Goal: Information Seeking & Learning: Find specific fact

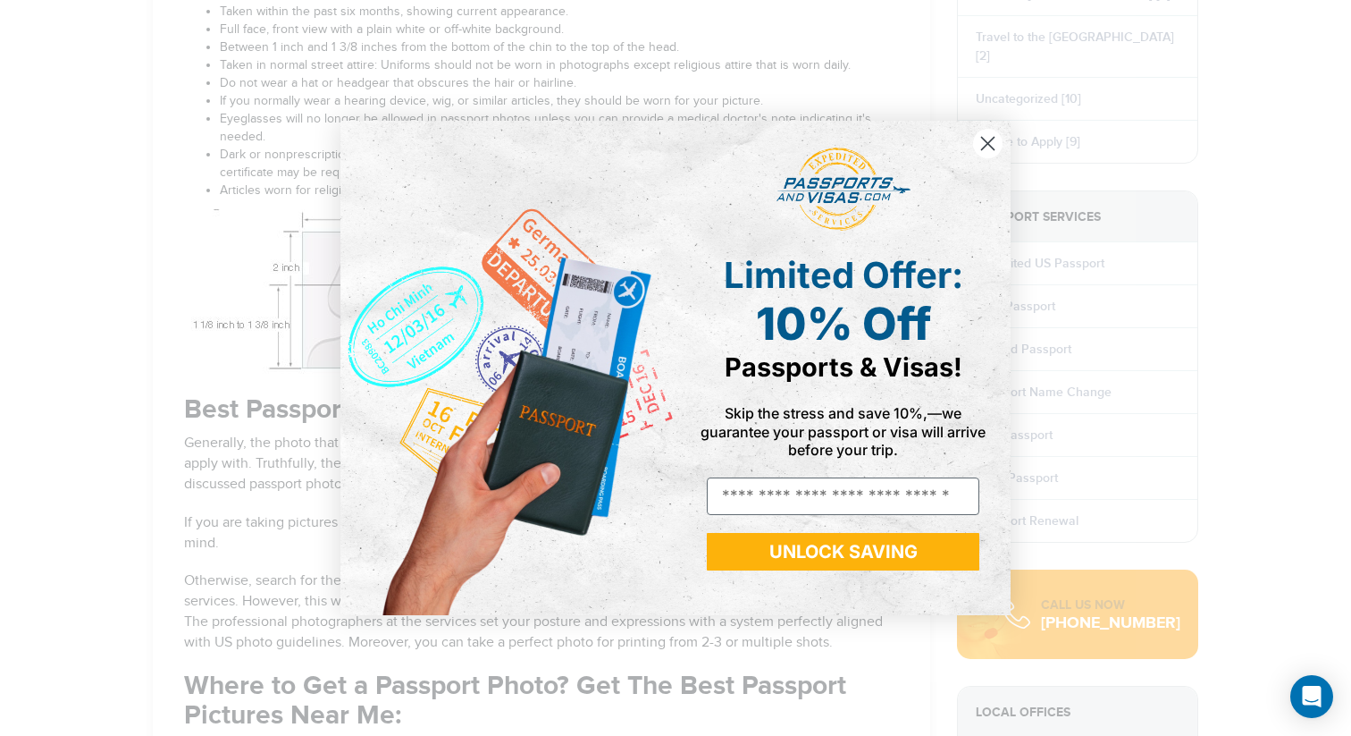
click at [997, 141] on circle "Close dialog" at bounding box center [987, 143] width 29 height 29
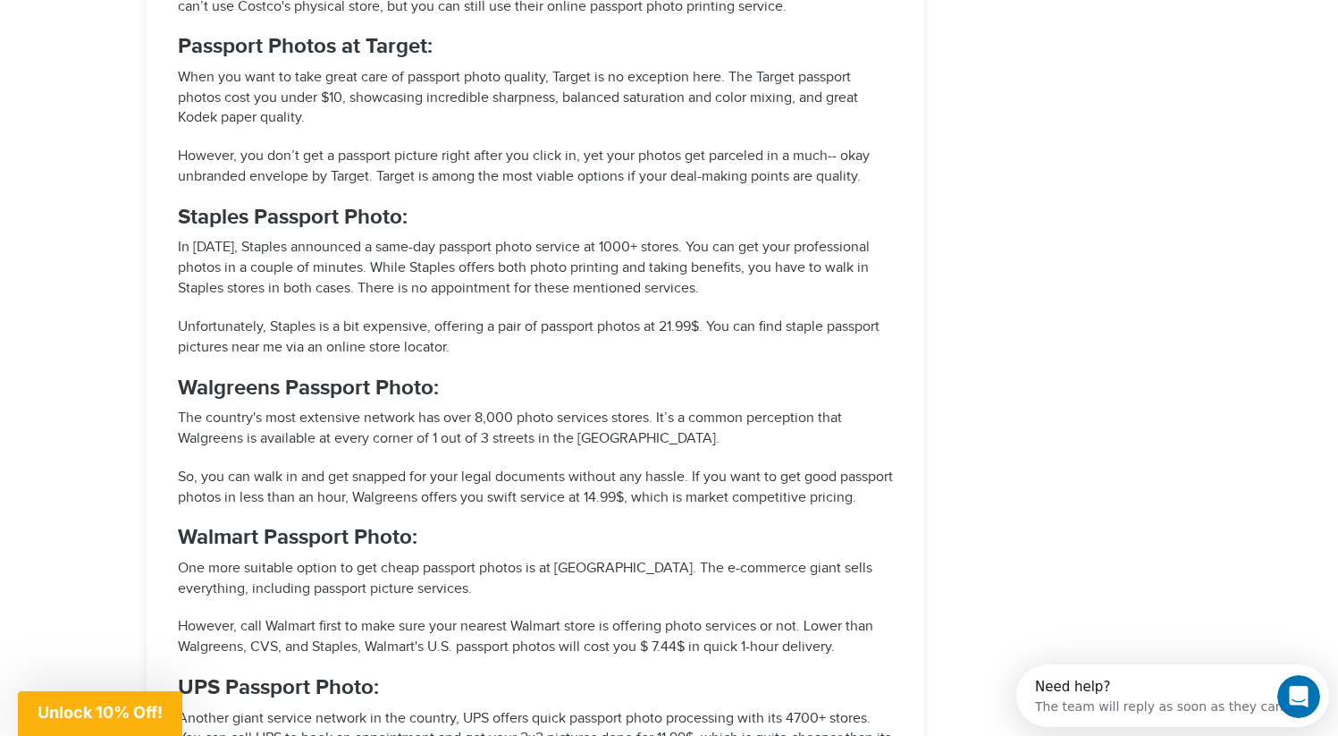
scroll to position [3395, 0]
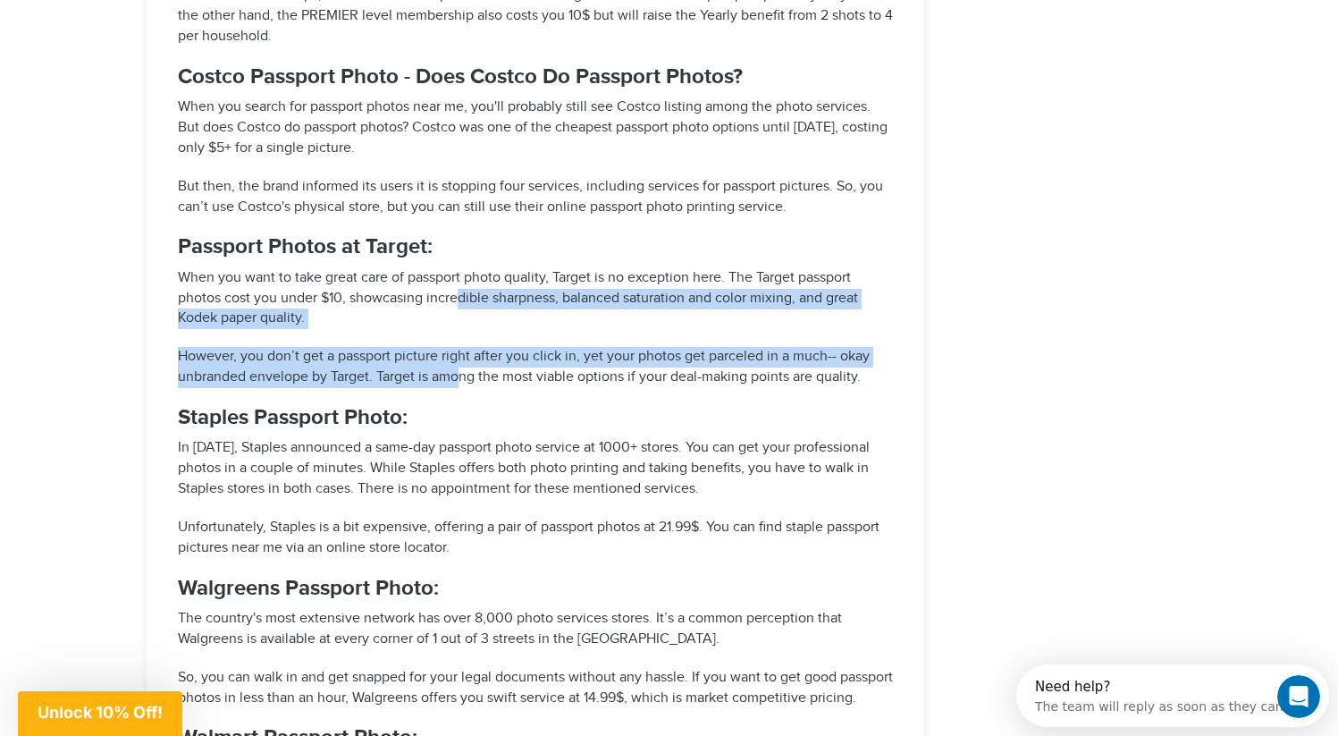
drag, startPoint x: 458, startPoint y: 369, endPoint x: 455, endPoint y: 304, distance: 65.3
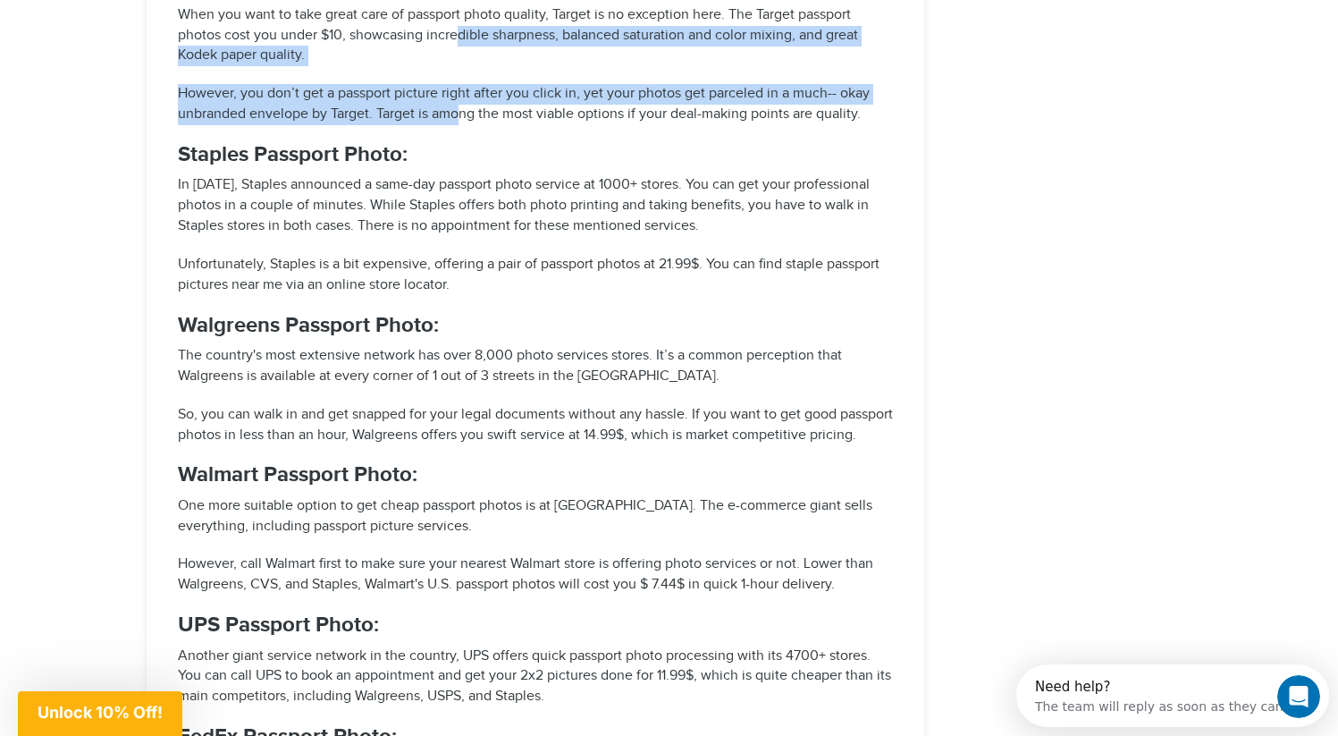
scroll to position [3679, 0]
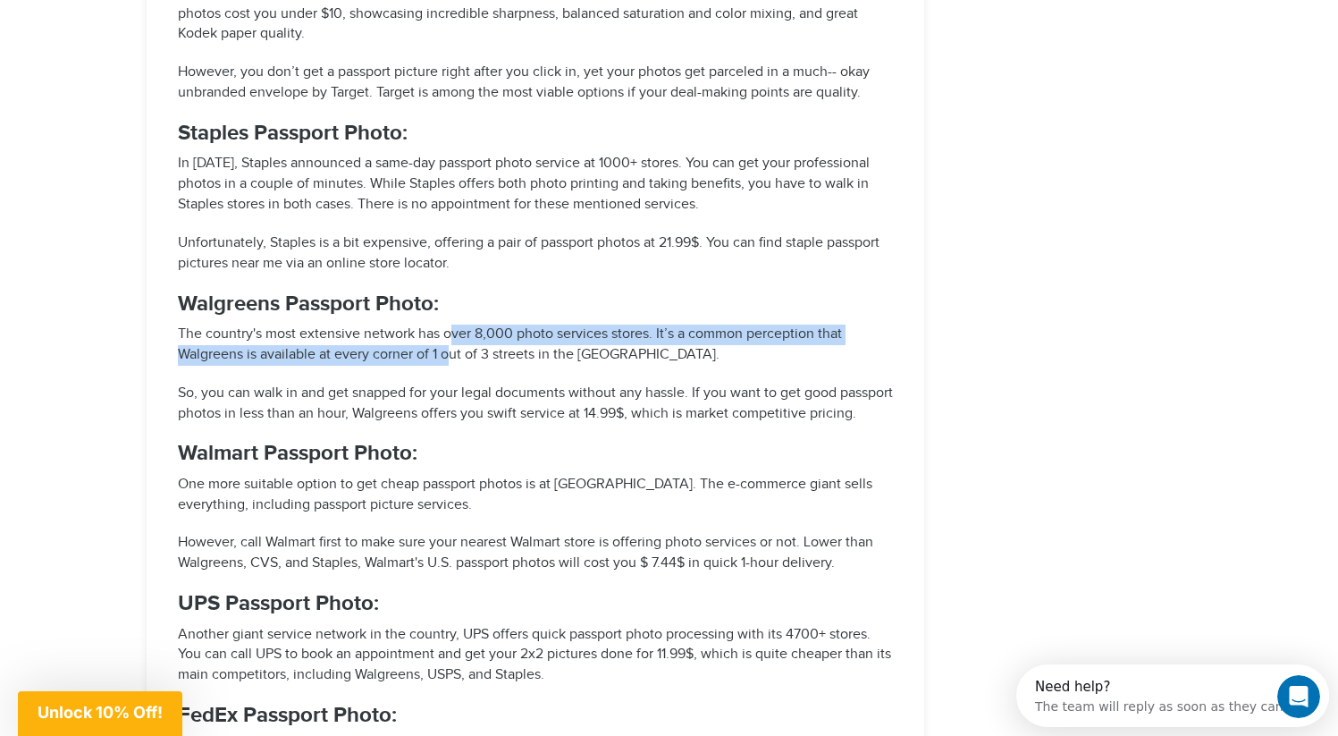
drag, startPoint x: 450, startPoint y: 327, endPoint x: 455, endPoint y: 355, distance: 28.2
click at [455, 355] on p "The country's most extensive network has over 8,000 photo services stores. It’s…" at bounding box center [535, 344] width 715 height 41
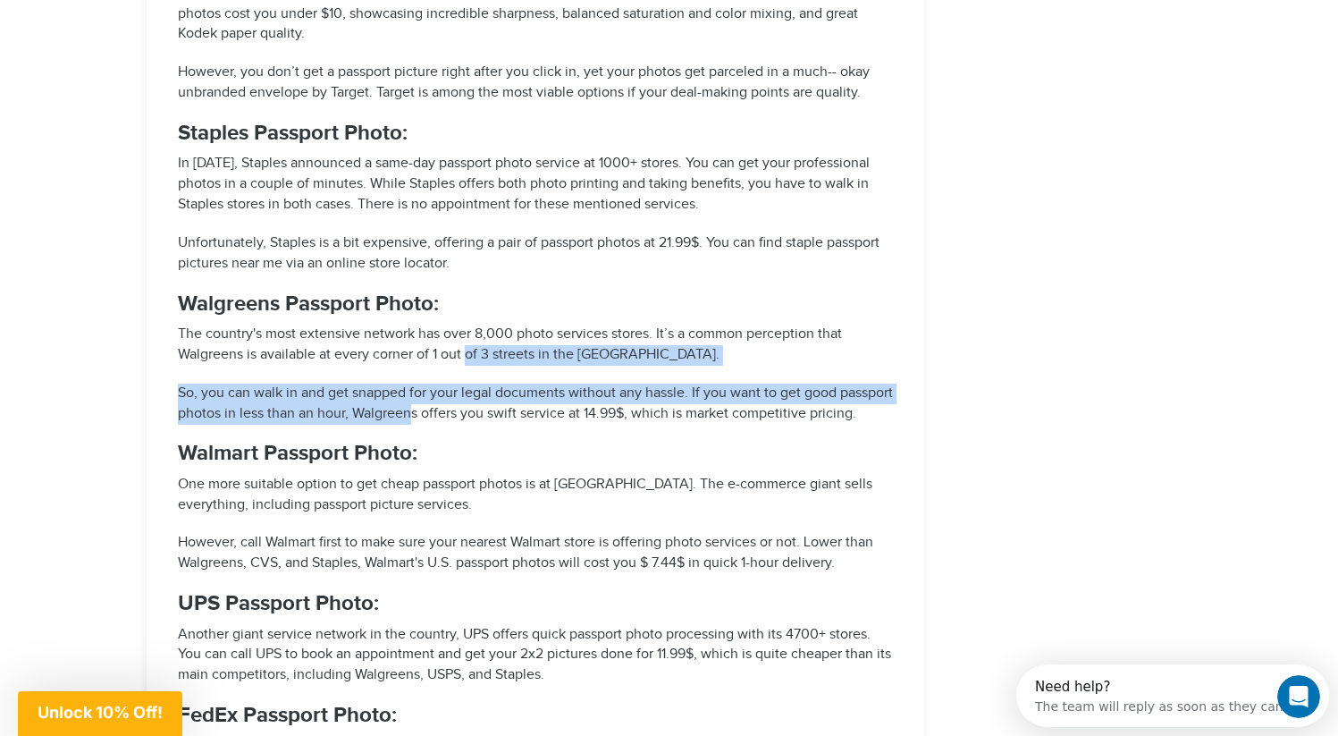
drag, startPoint x: 468, startPoint y: 413, endPoint x: 468, endPoint y: 366, distance: 47.4
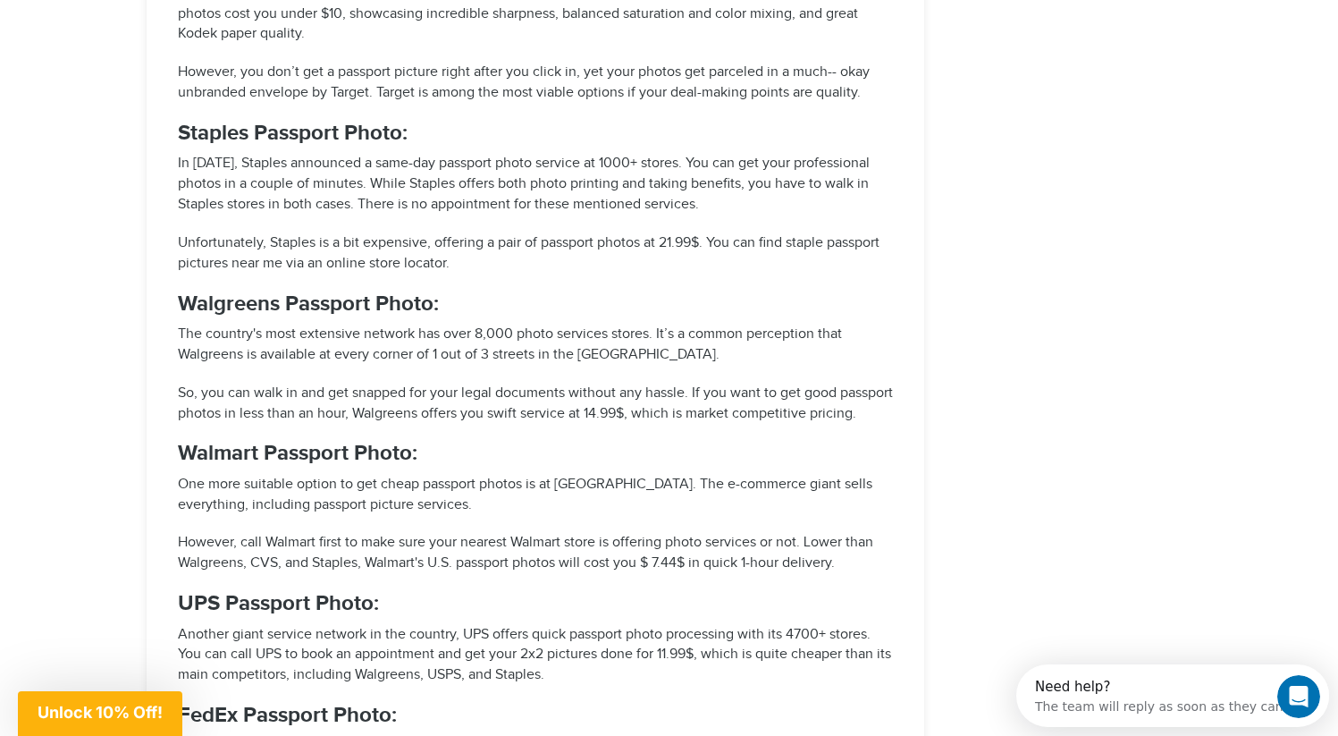
click at [481, 422] on p "So, you can walk in and get snapped for your legal documents without any hassle…" at bounding box center [535, 403] width 715 height 41
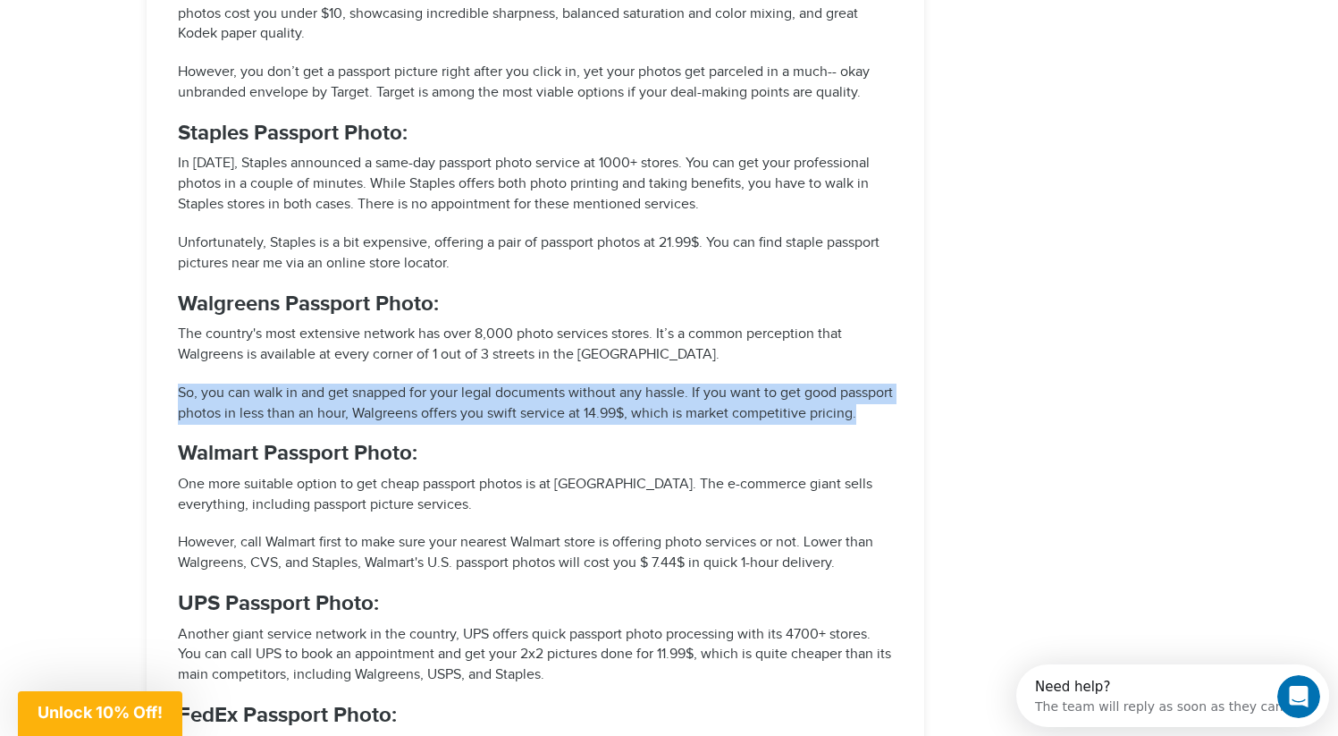
drag, startPoint x: 481, startPoint y: 427, endPoint x: 481, endPoint y: 377, distance: 50.1
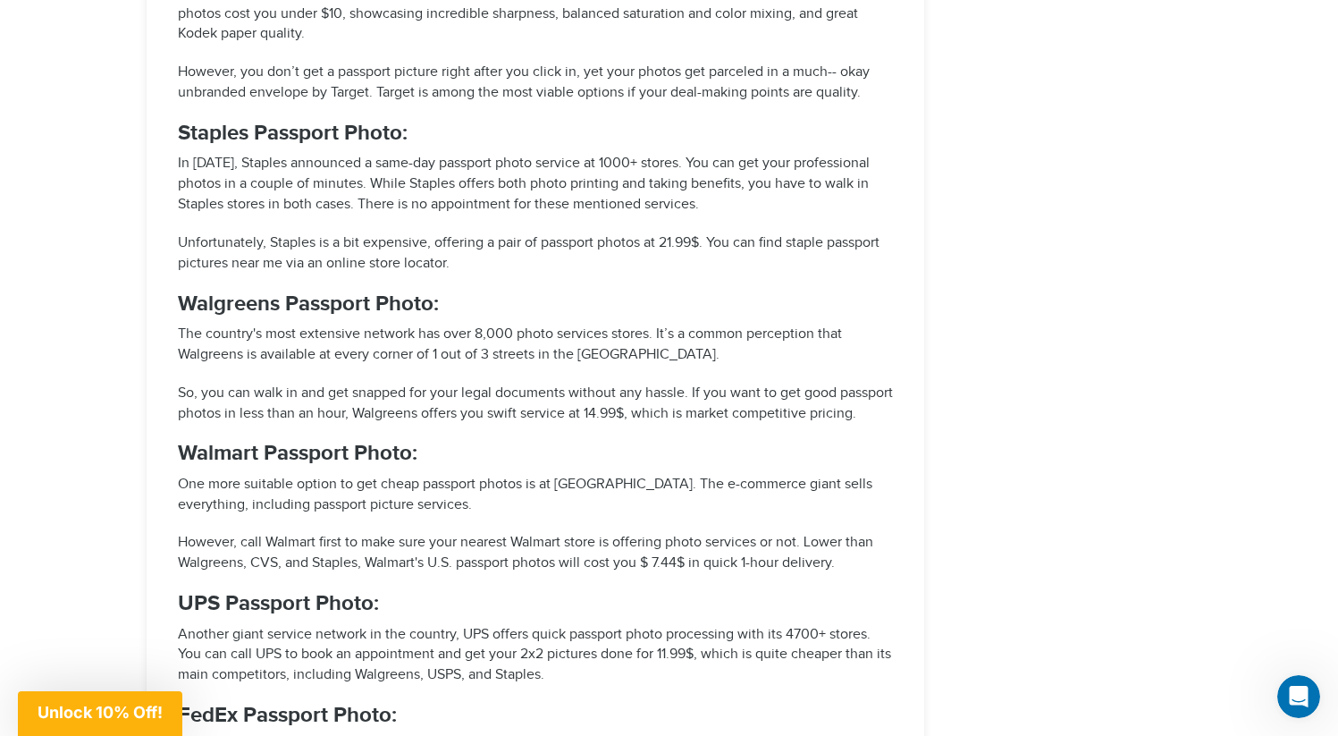
click at [486, 425] on p "So, you can walk in and get snapped for your legal documents without any hassle…" at bounding box center [535, 403] width 715 height 41
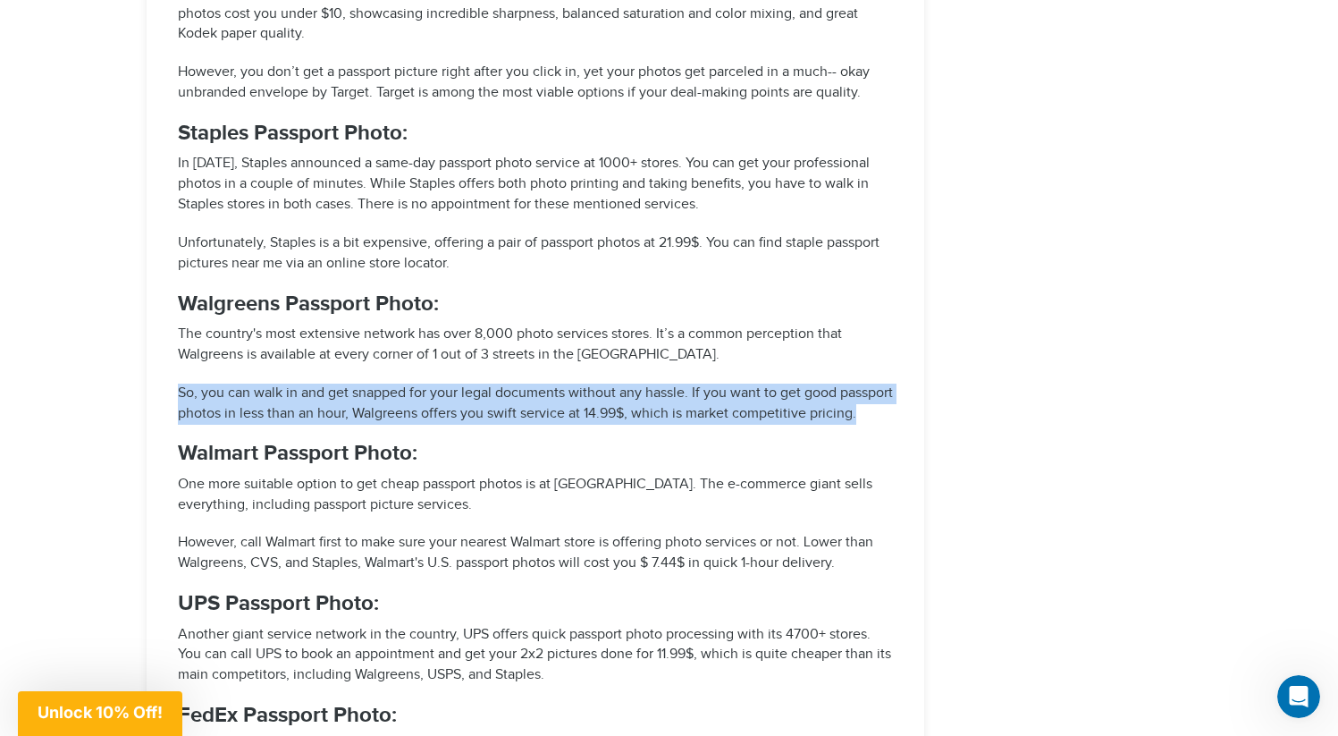
drag, startPoint x: 486, startPoint y: 442, endPoint x: 486, endPoint y: 372, distance: 70.6
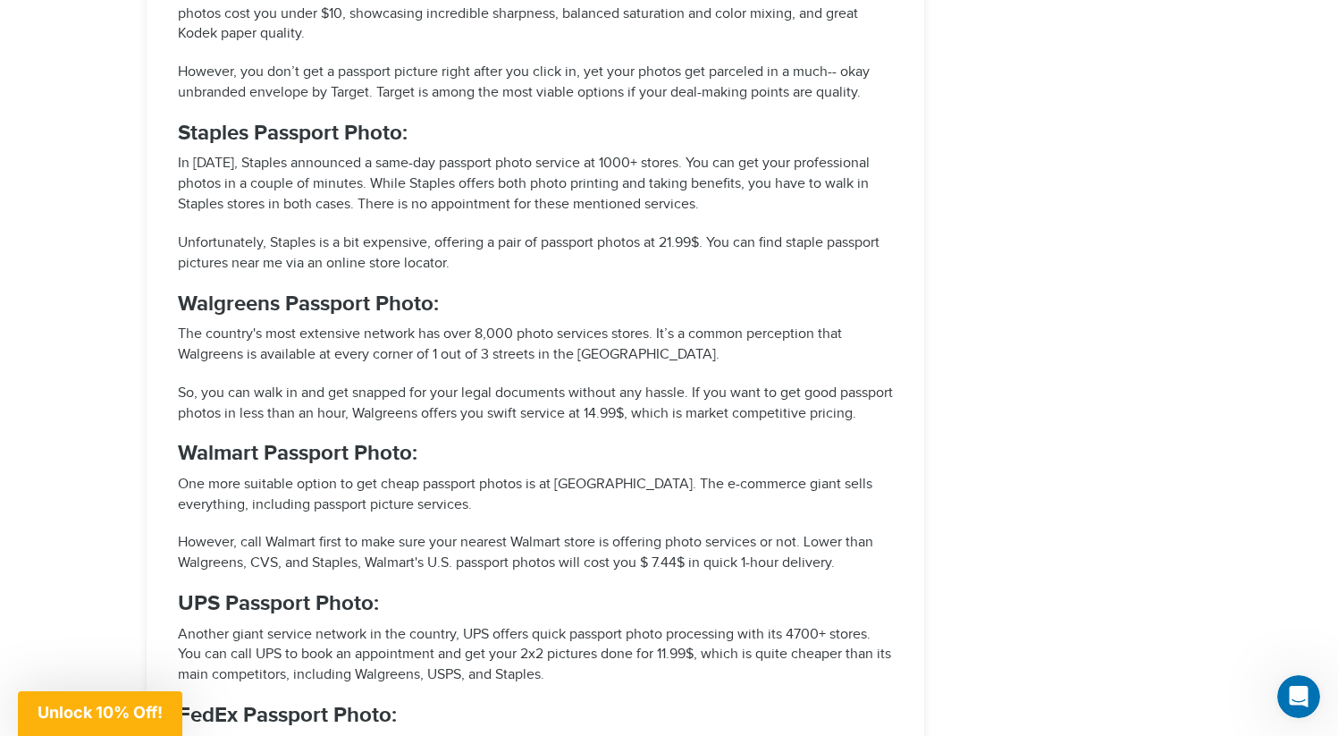
click at [490, 414] on p "So, you can walk in and get snapped for your legal documents without any hassle…" at bounding box center [535, 403] width 715 height 41
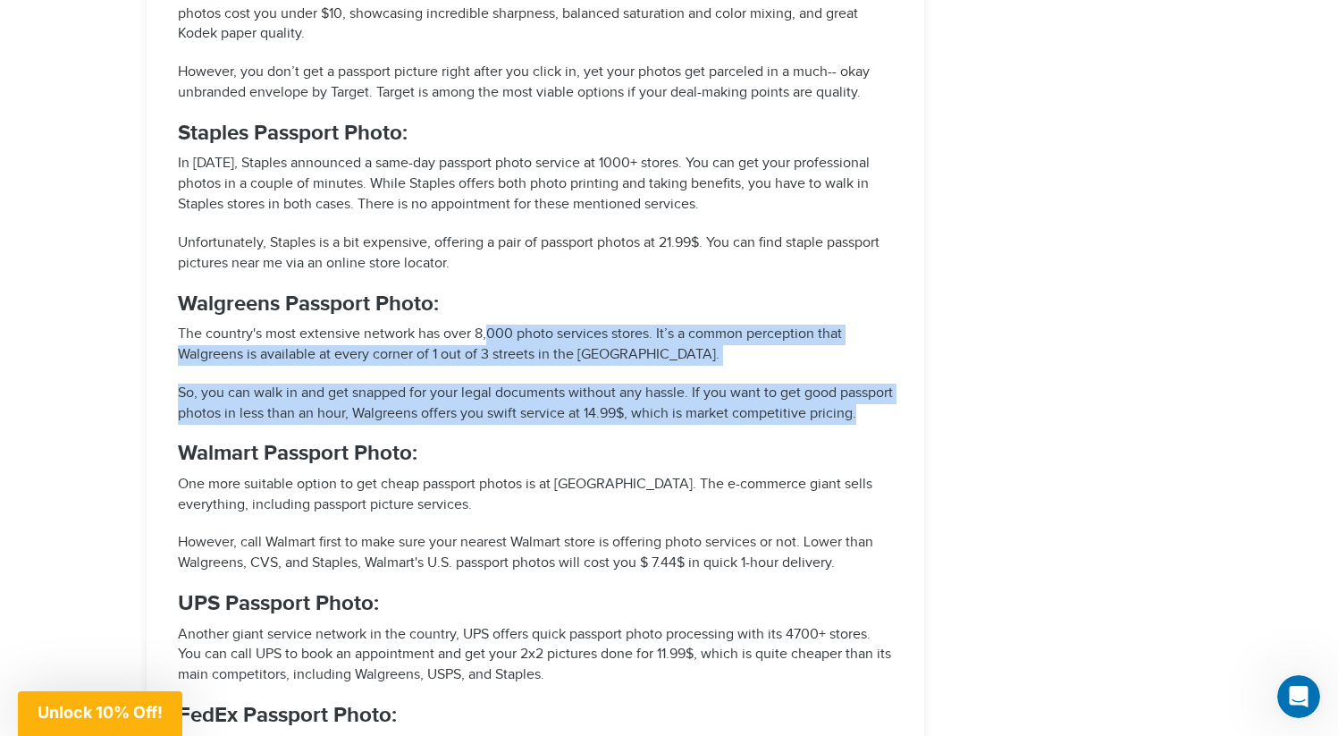
drag, startPoint x: 490, startPoint y: 427, endPoint x: 490, endPoint y: 344, distance: 83.1
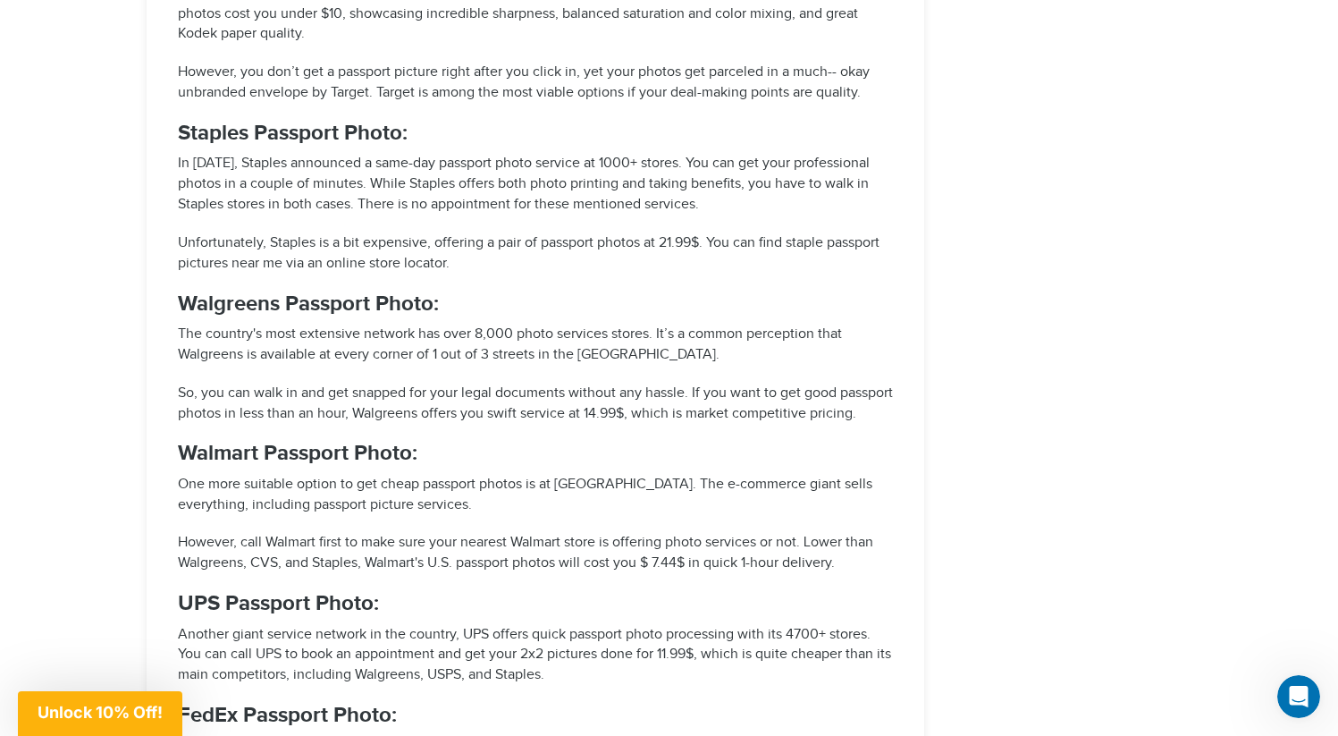
click at [493, 417] on p "So, you can walk in and get snapped for your legal documents without any hassle…" at bounding box center [535, 403] width 715 height 41
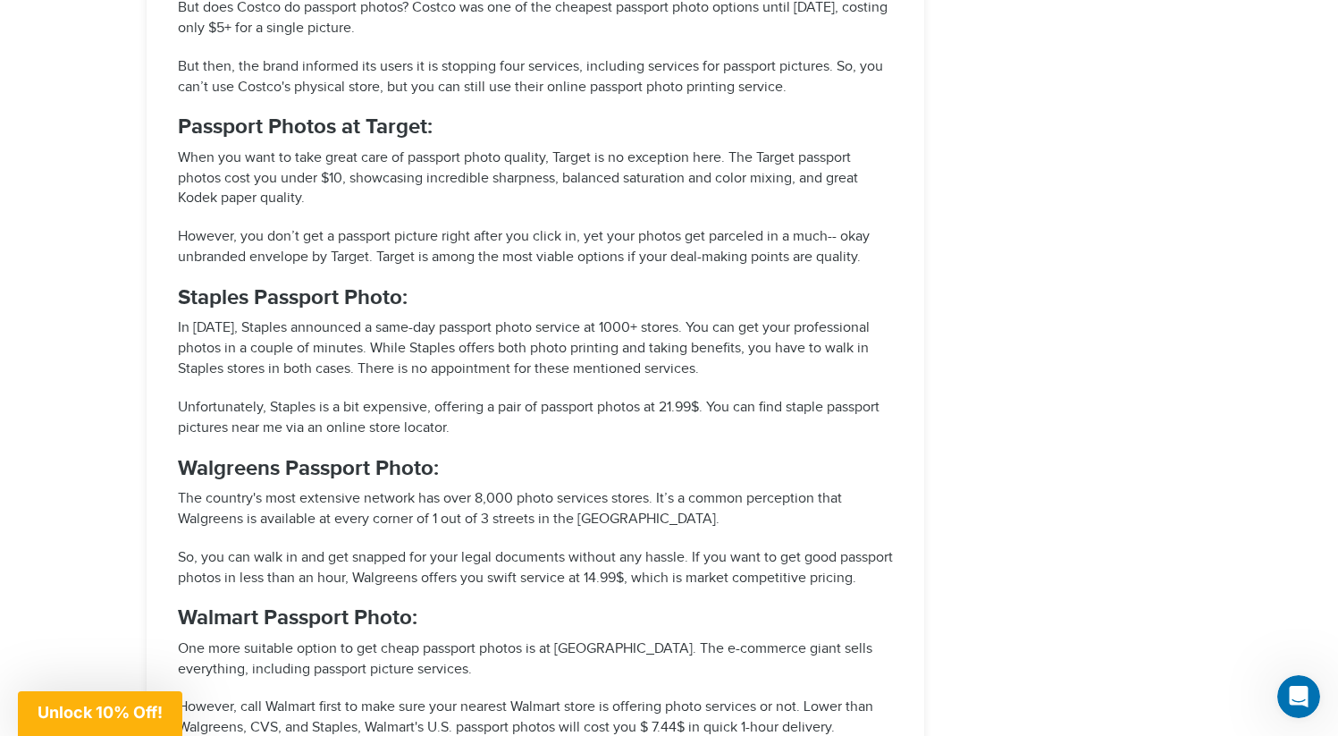
scroll to position [3151, 0]
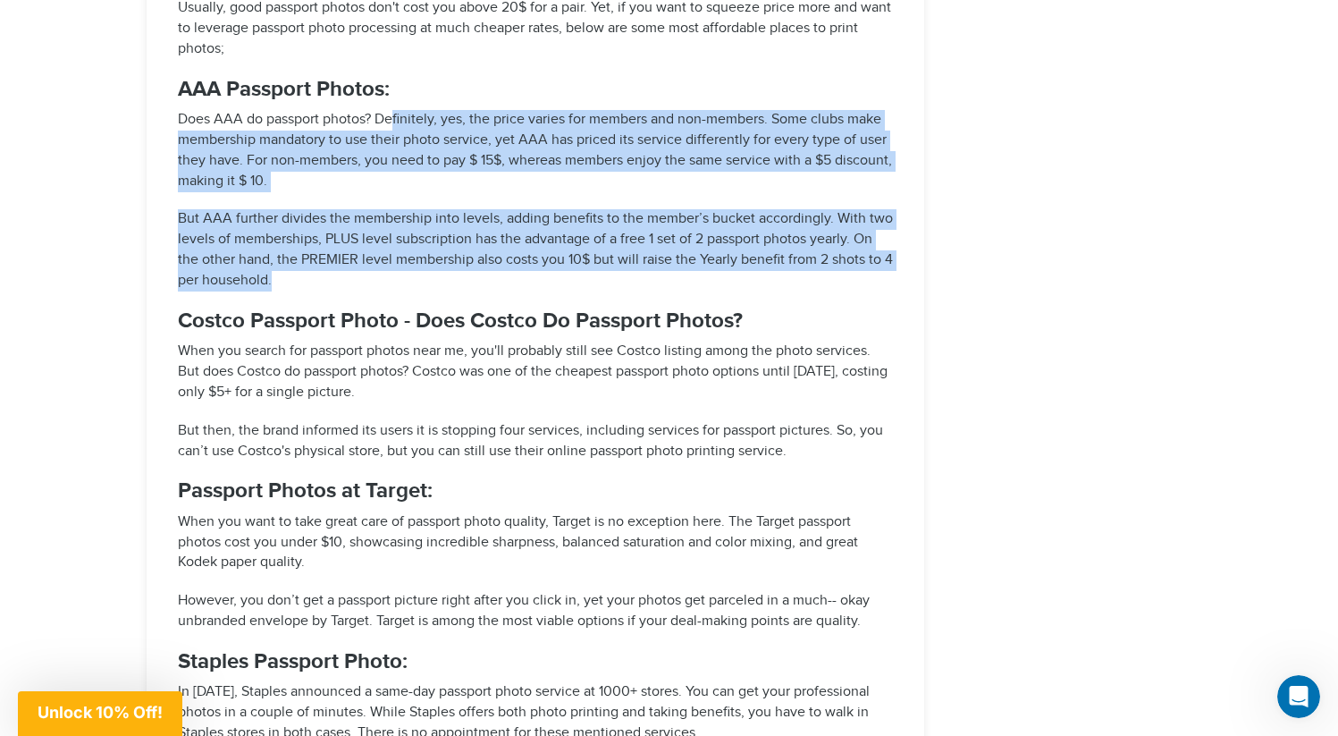
drag, startPoint x: 398, startPoint y: 261, endPoint x: 394, endPoint y: 123, distance: 137.7
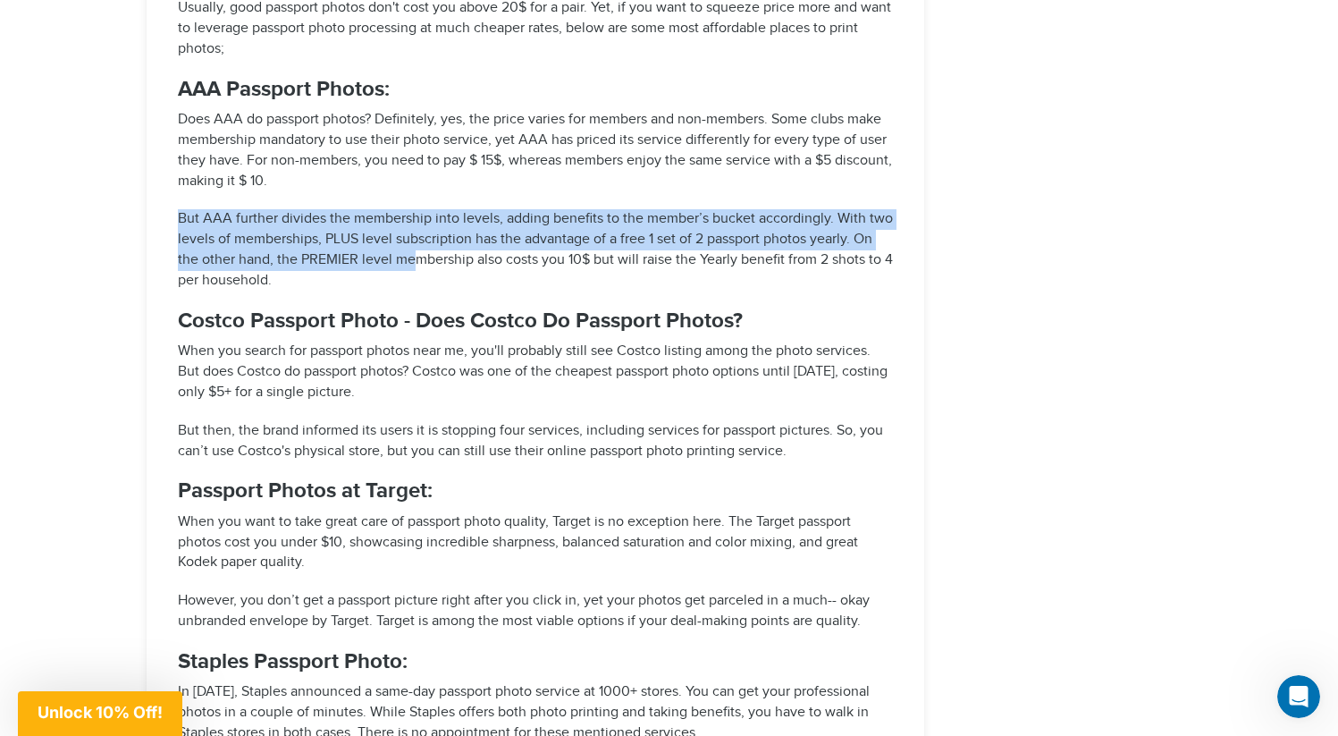
drag, startPoint x: 417, startPoint y: 255, endPoint x: 406, endPoint y: 181, distance: 75.1
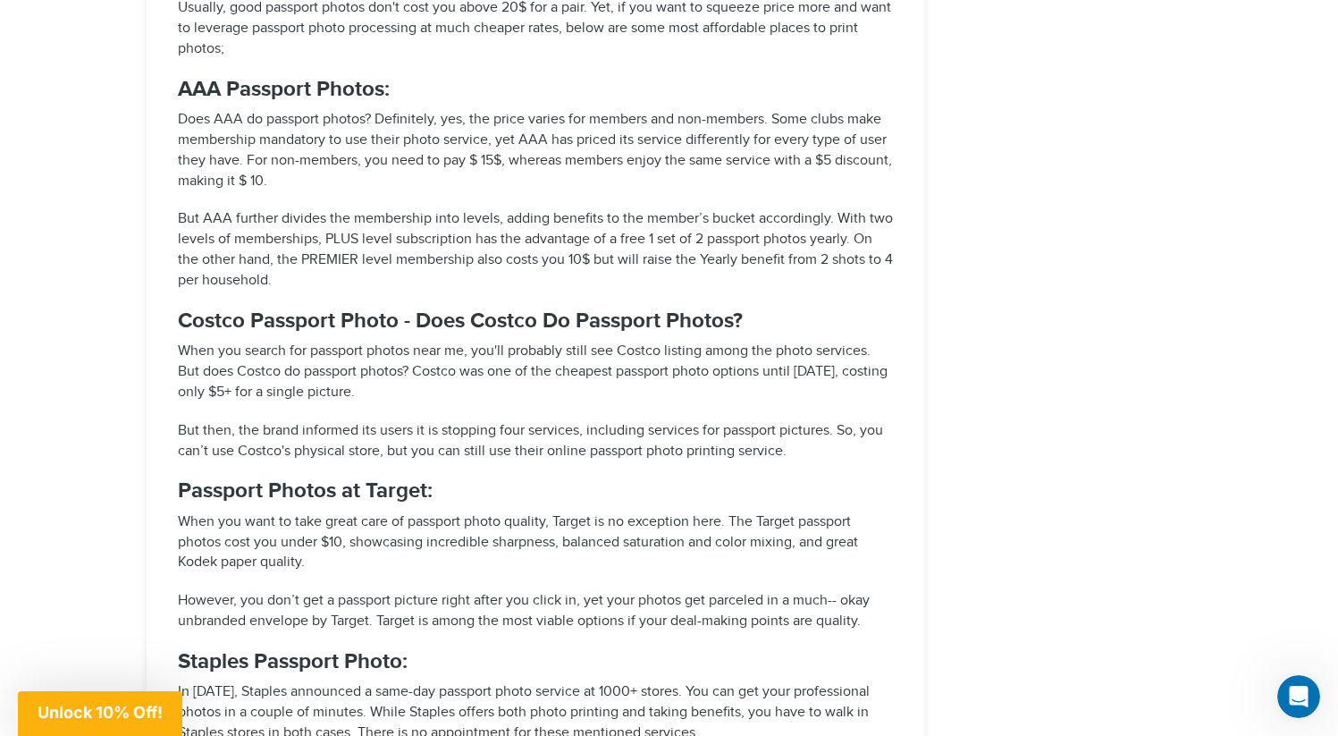
click at [406, 231] on p "But AAA further divides the membership into levels, adding benefits to the memb…" at bounding box center [535, 249] width 715 height 81
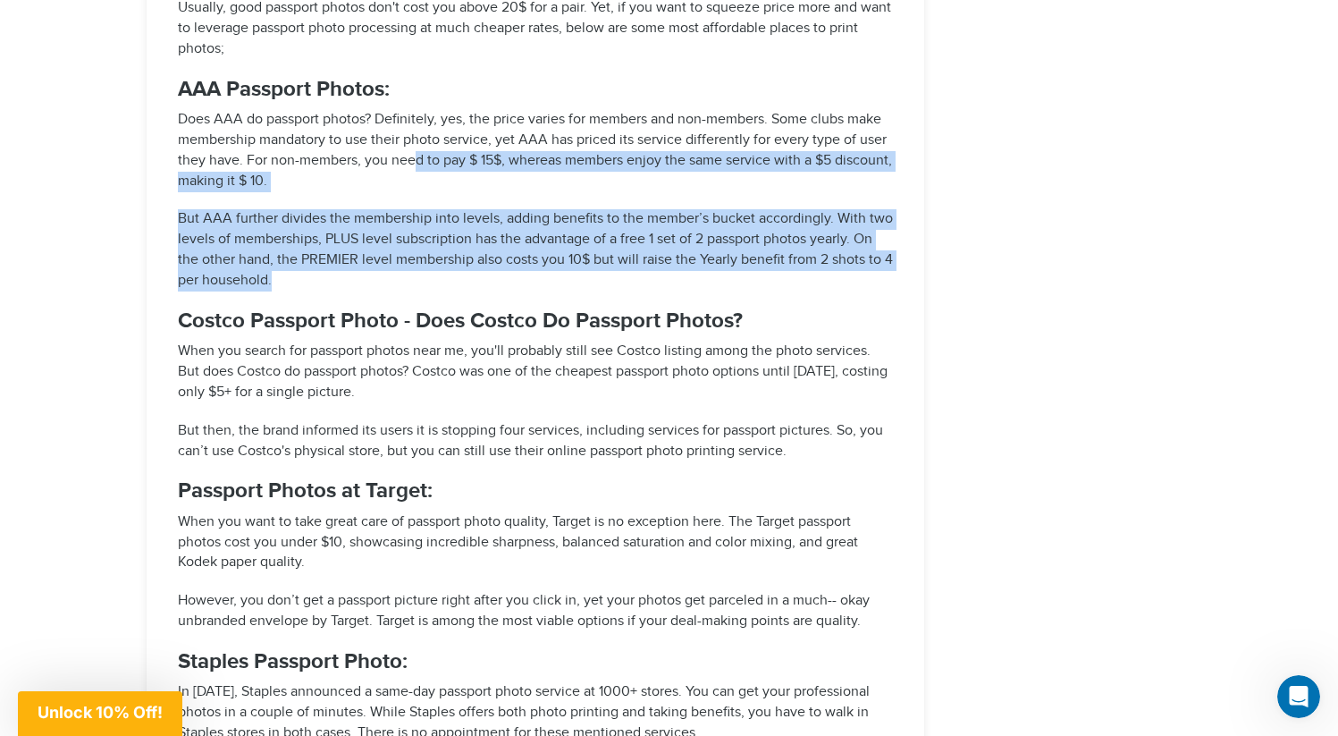
drag, startPoint x: 420, startPoint y: 273, endPoint x: 414, endPoint y: 154, distance: 119.0
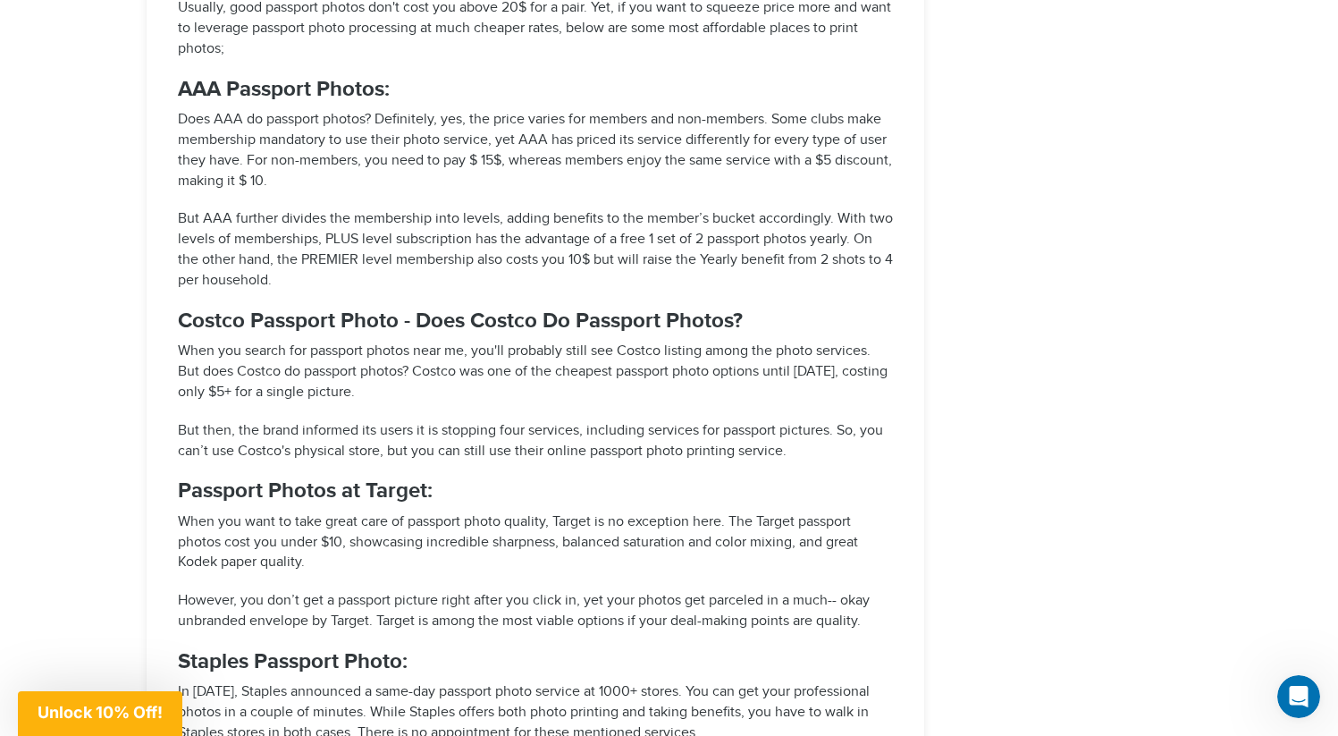
click at [424, 183] on p "Does AAA do passport photos? Definitely, yes, the price varies for members and …" at bounding box center [535, 150] width 715 height 81
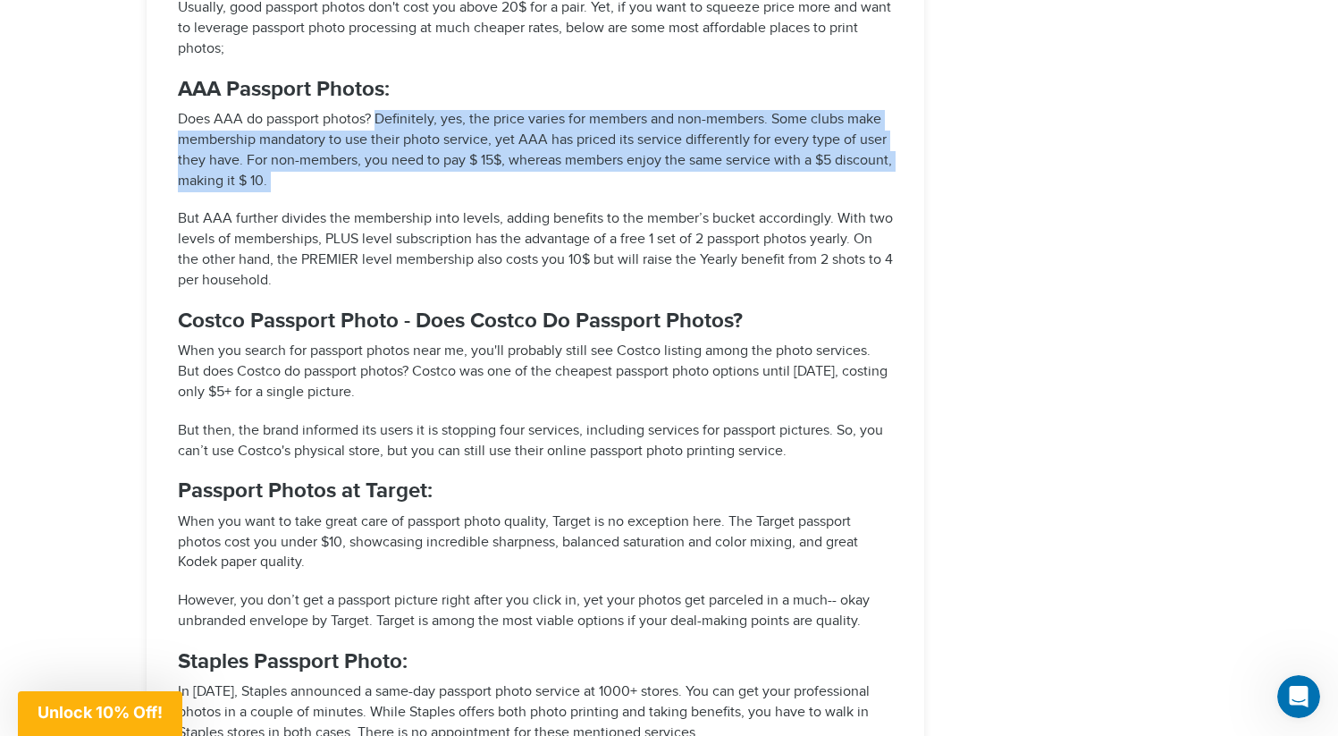
drag, startPoint x: 424, startPoint y: 183, endPoint x: 412, endPoint y: 126, distance: 58.4
click at [412, 126] on p "Does AAA do passport photos? Definitely, yes, the price varies for members and …" at bounding box center [535, 150] width 715 height 81
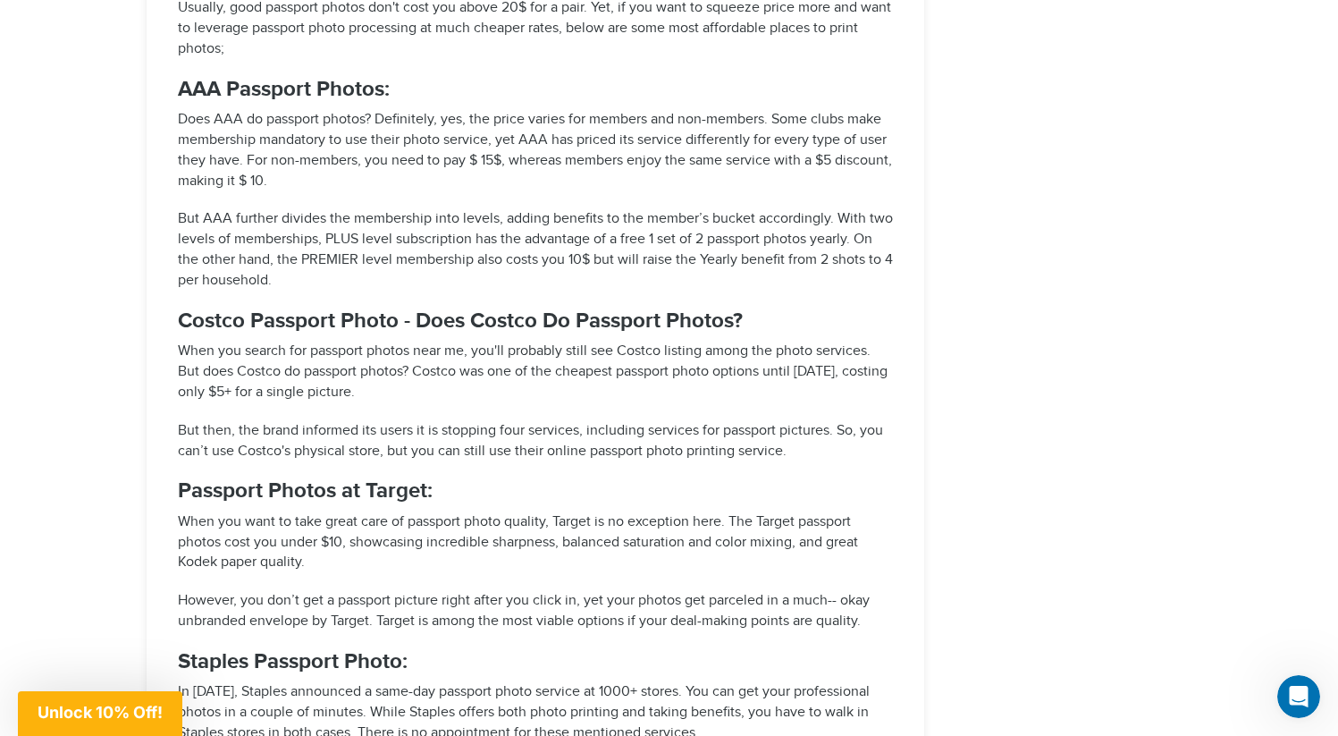
click at [419, 164] on p "Does AAA do passport photos? Definitely, yes, the price varies for members and …" at bounding box center [535, 150] width 715 height 81
drag, startPoint x: 418, startPoint y: 148, endPoint x: 405, endPoint y: 89, distance: 60.5
click at [405, 143] on p "Does AAA do passport photos? Definitely, yes, the price varies for members and …" at bounding box center [535, 150] width 715 height 81
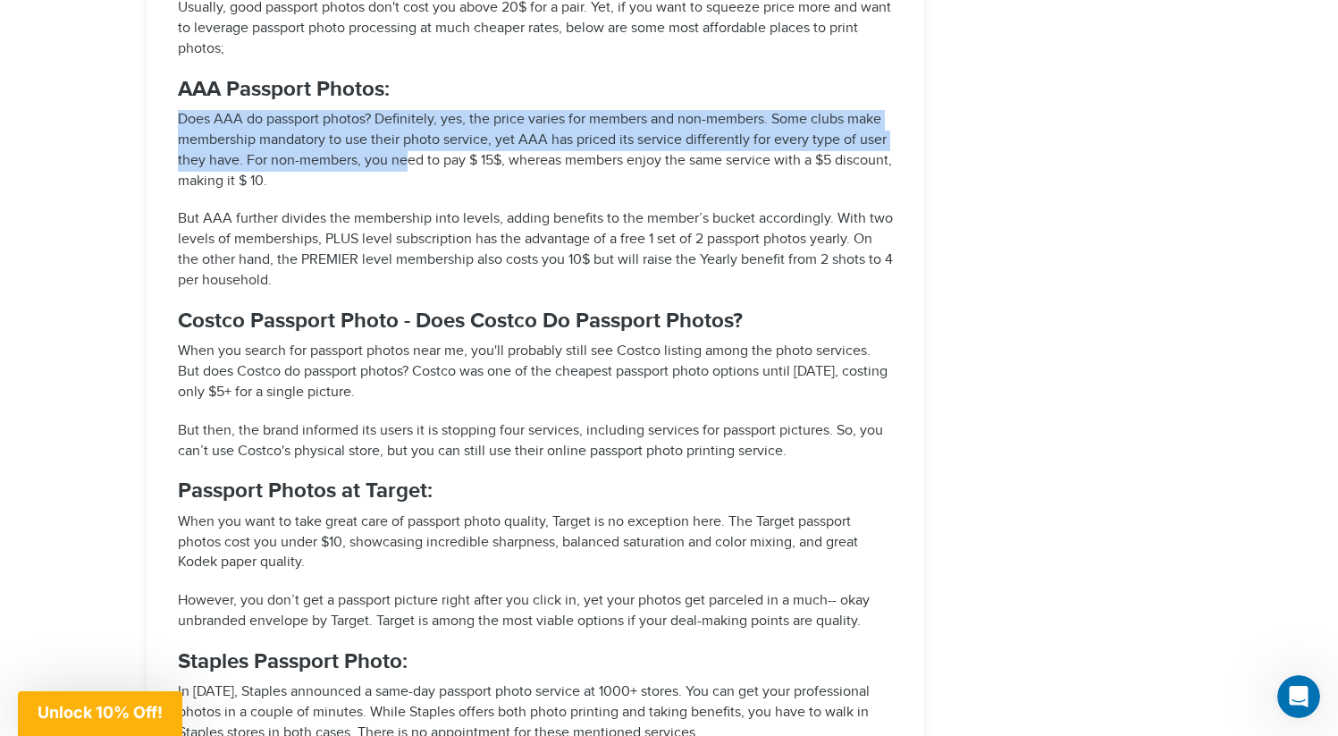
drag, startPoint x: 405, startPoint y: 167, endPoint x: 390, endPoint y: 94, distance: 74.9
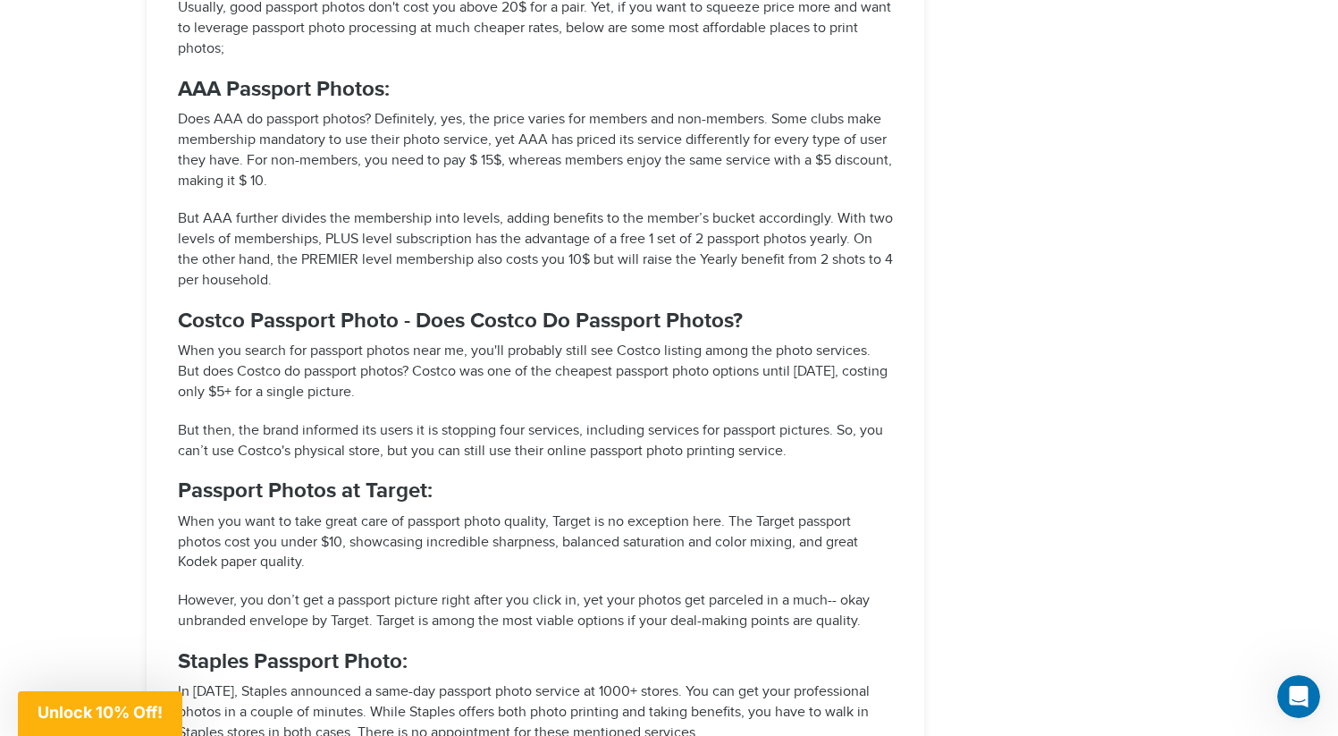
click at [406, 169] on p "Does AAA do passport photos? Definitely, yes, the price varies for members and …" at bounding box center [535, 150] width 715 height 81
drag, startPoint x: 405, startPoint y: 147, endPoint x: 395, endPoint y: 100, distance: 47.5
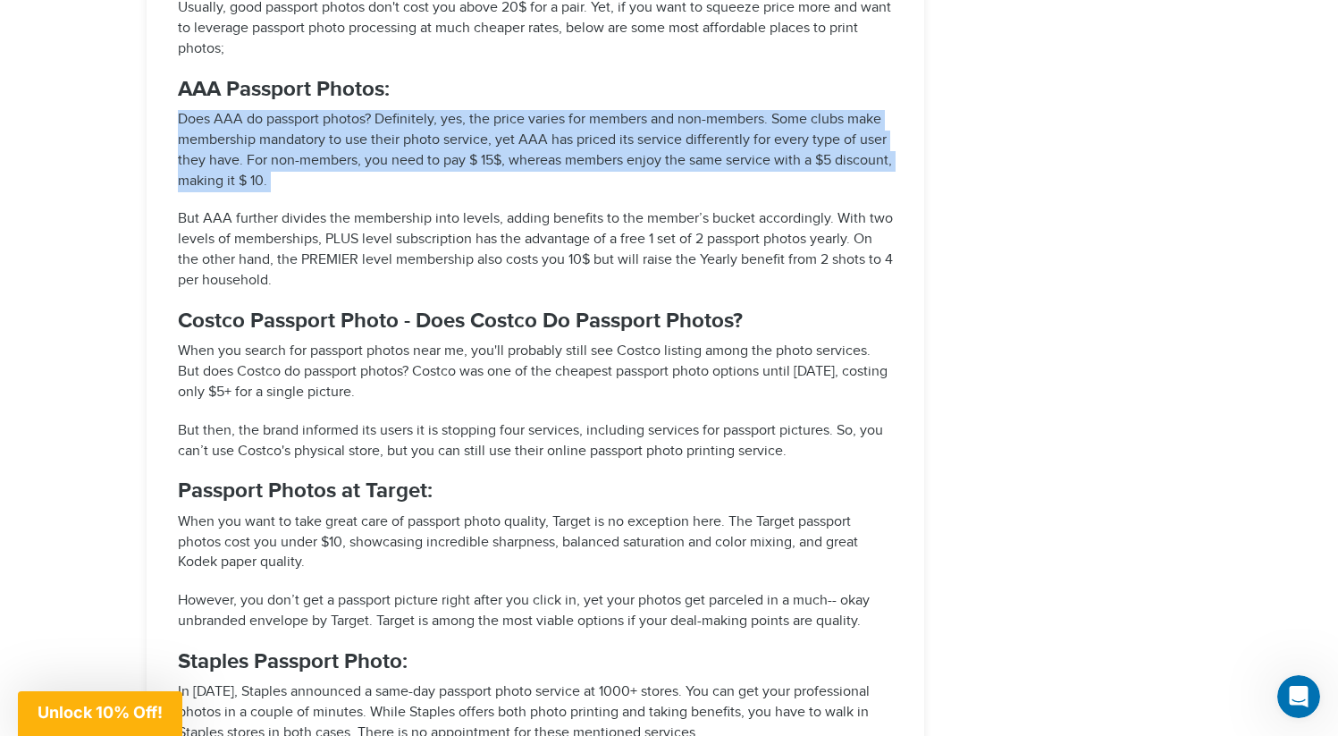
drag, startPoint x: 404, startPoint y: 200, endPoint x: 394, endPoint y: 105, distance: 96.1
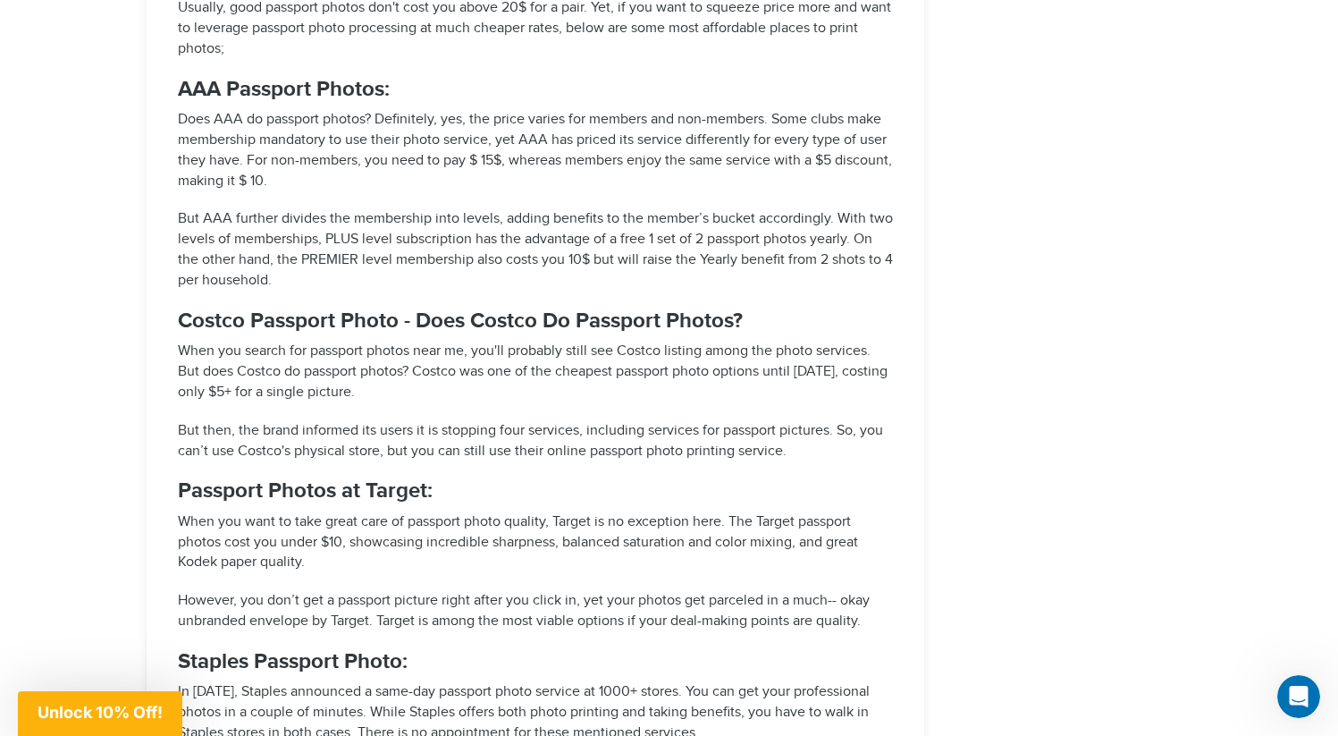
drag, startPoint x: 394, startPoint y: 157, endPoint x: 394, endPoint y: 168, distance: 10.7
click at [394, 157] on p "Does AAA do passport photos? Definitely, yes, the price varies for members and …" at bounding box center [535, 150] width 715 height 81
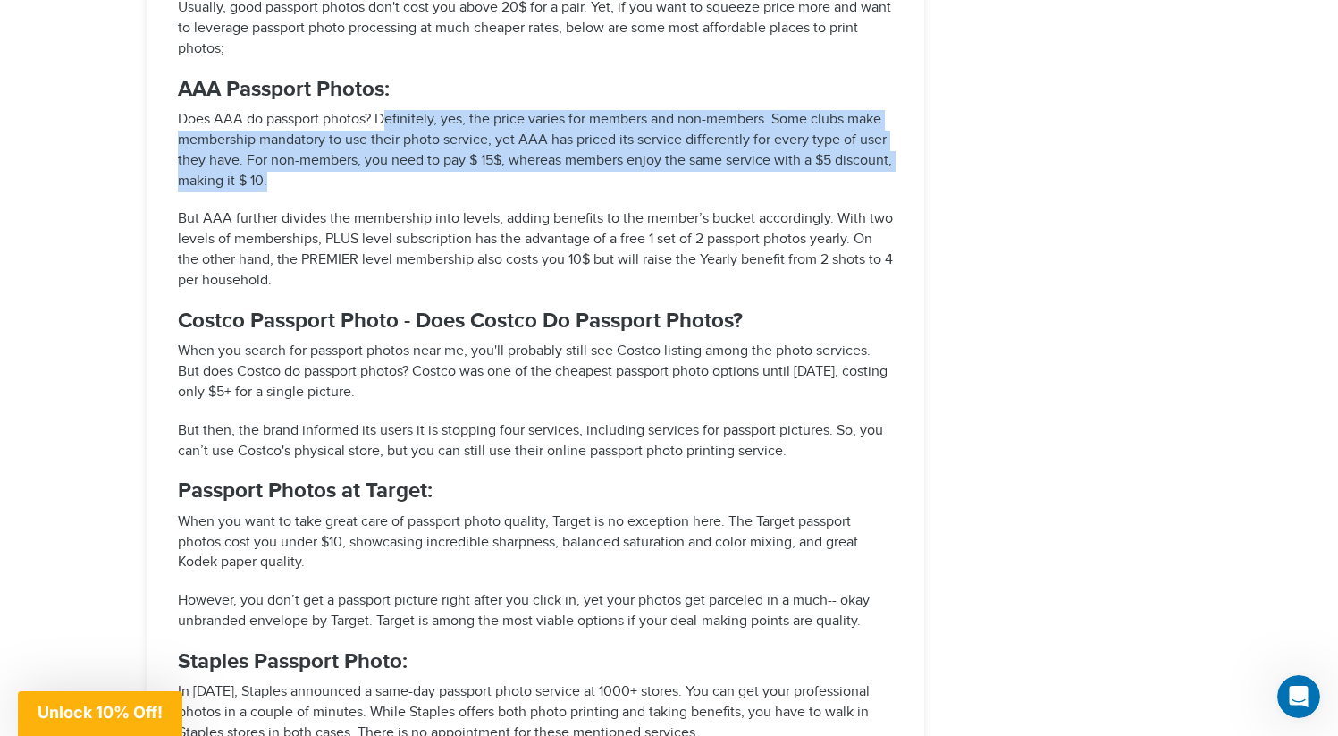
drag, startPoint x: 394, startPoint y: 181, endPoint x: 383, endPoint y: 124, distance: 57.5
click at [383, 124] on p "Does AAA do passport photos? Definitely, yes, the price varies for members and …" at bounding box center [535, 150] width 715 height 81
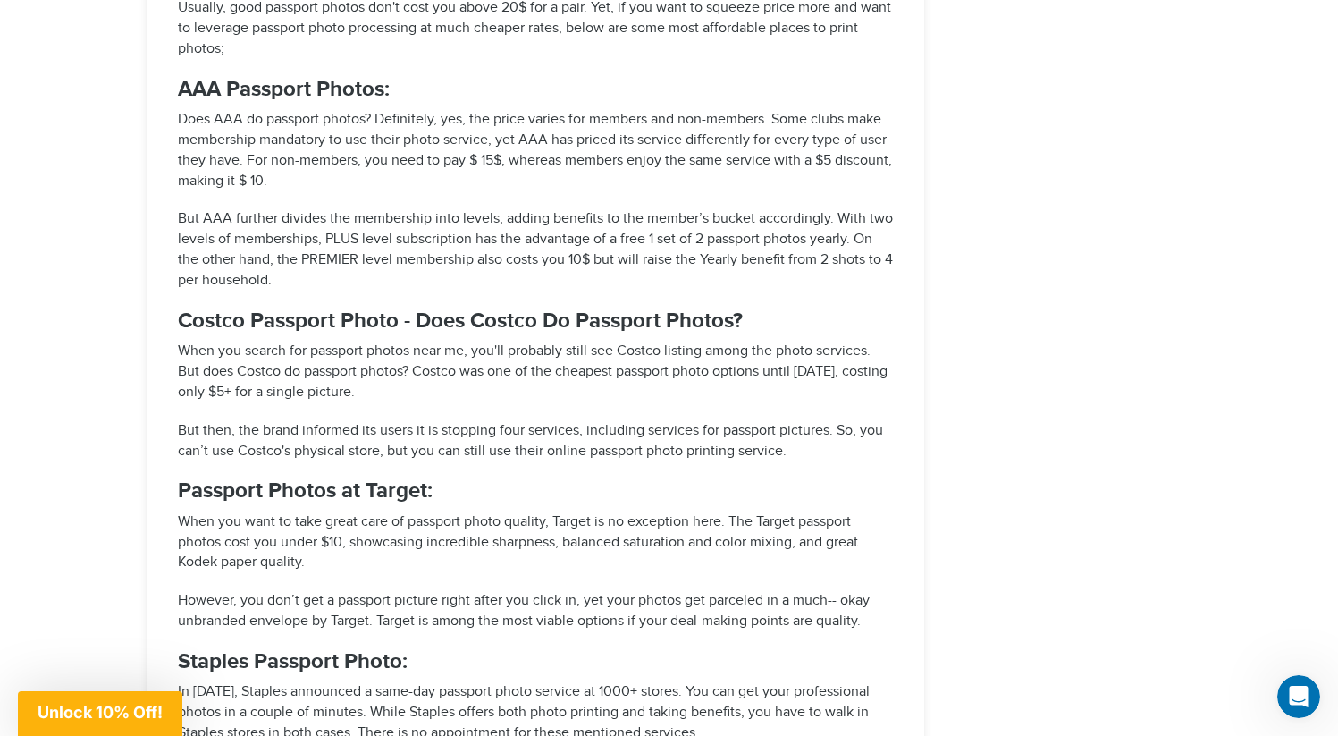
click at [383, 177] on p "Does AAA do passport photos? Definitely, yes, the price varies for members and …" at bounding box center [535, 150] width 715 height 81
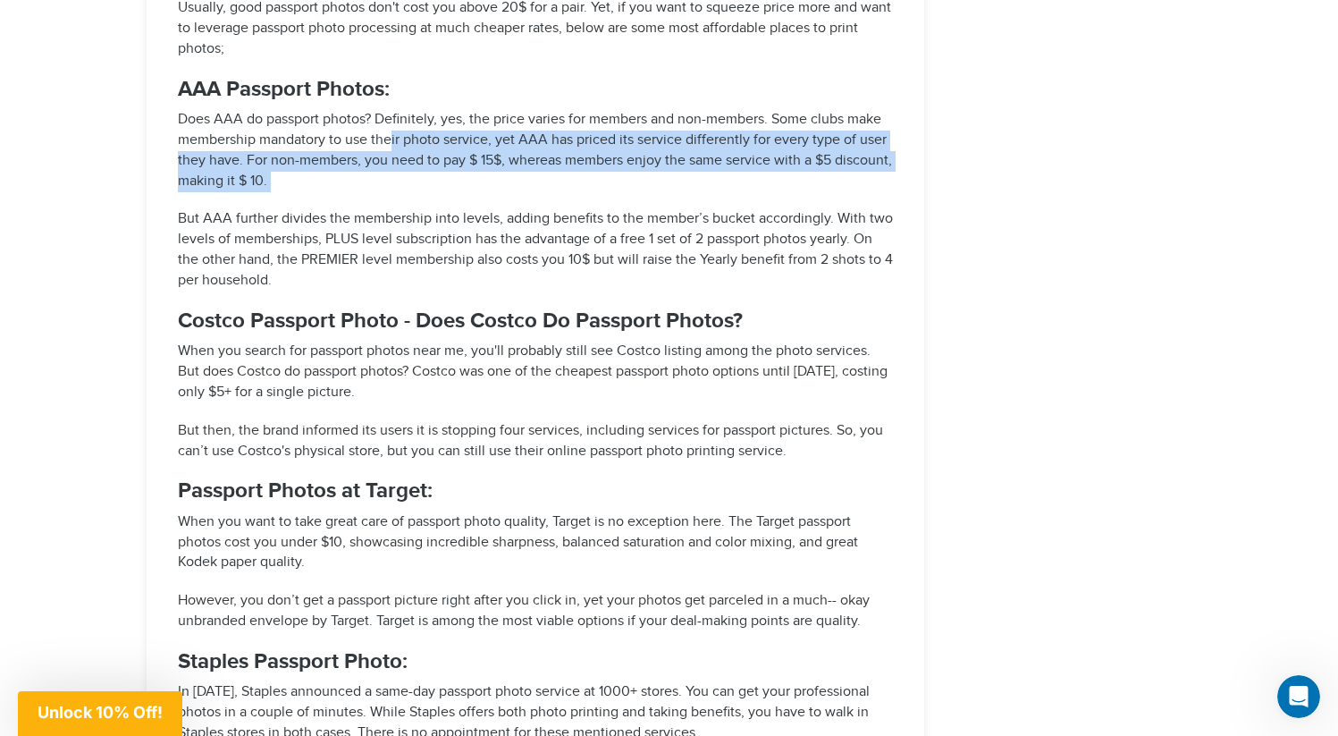
drag, startPoint x: 391, startPoint y: 206, endPoint x: 391, endPoint y: 137, distance: 68.8
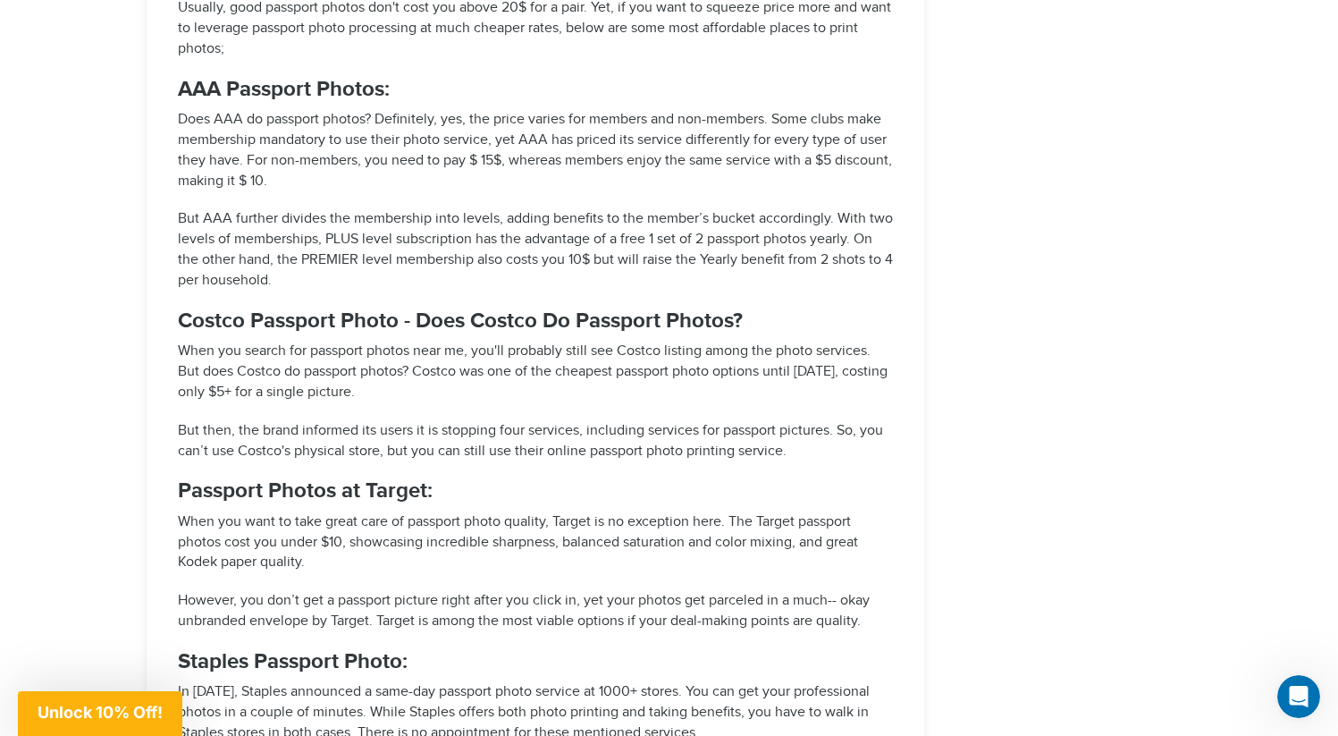
click at [396, 183] on p "Does AAA do passport photos? Definitely, yes, the price varies for members and …" at bounding box center [535, 150] width 715 height 81
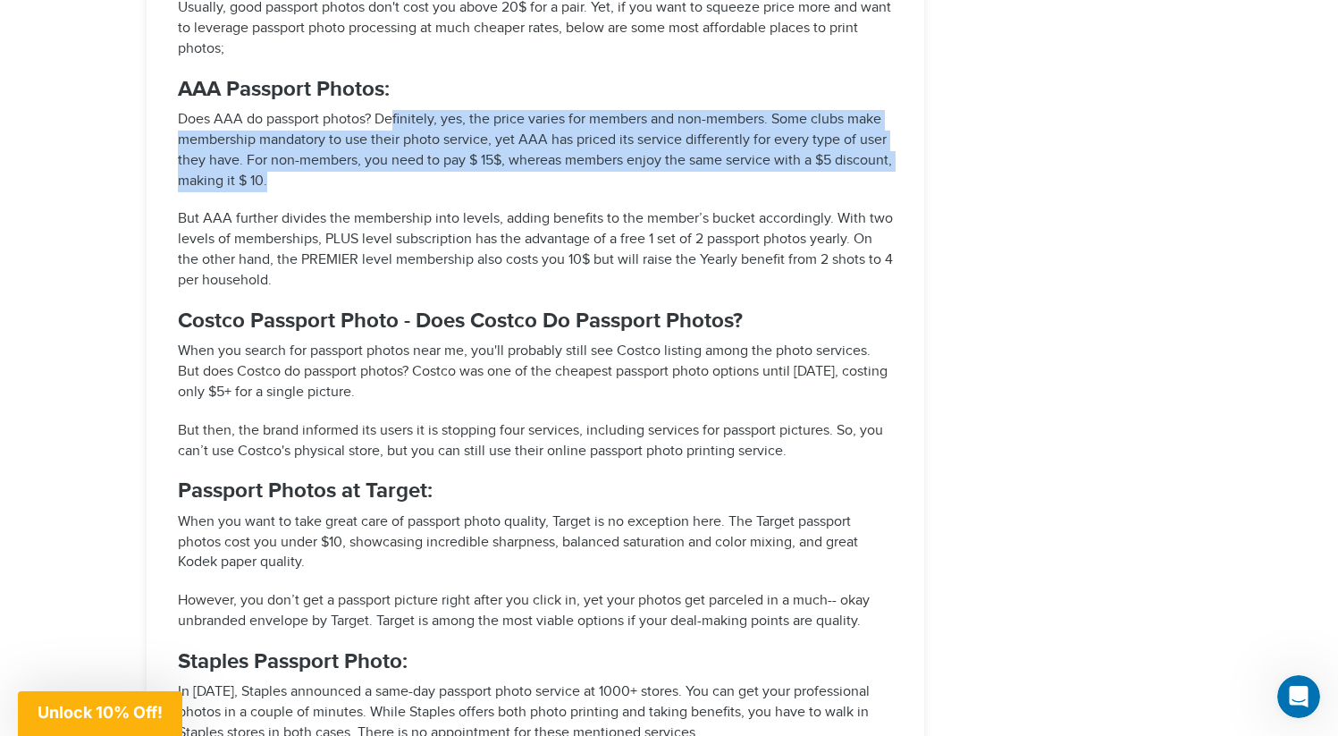
drag, startPoint x: 396, startPoint y: 188, endPoint x: 396, endPoint y: 113, distance: 75.1
click at [396, 113] on p "Does AAA do passport photos? Definitely, yes, the price varies for members and …" at bounding box center [535, 150] width 715 height 81
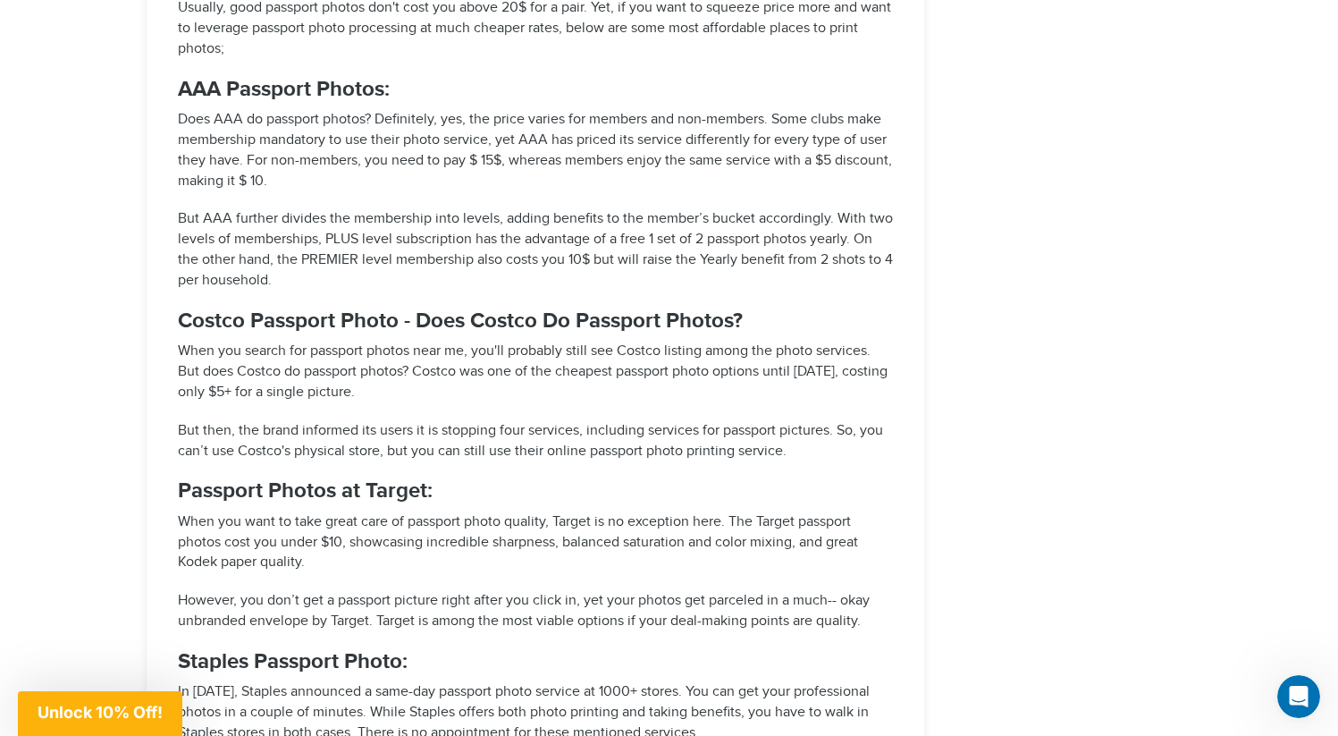
click at [398, 163] on p "Does AAA do passport photos? Definitely, yes, the price varies for members and …" at bounding box center [535, 150] width 715 height 81
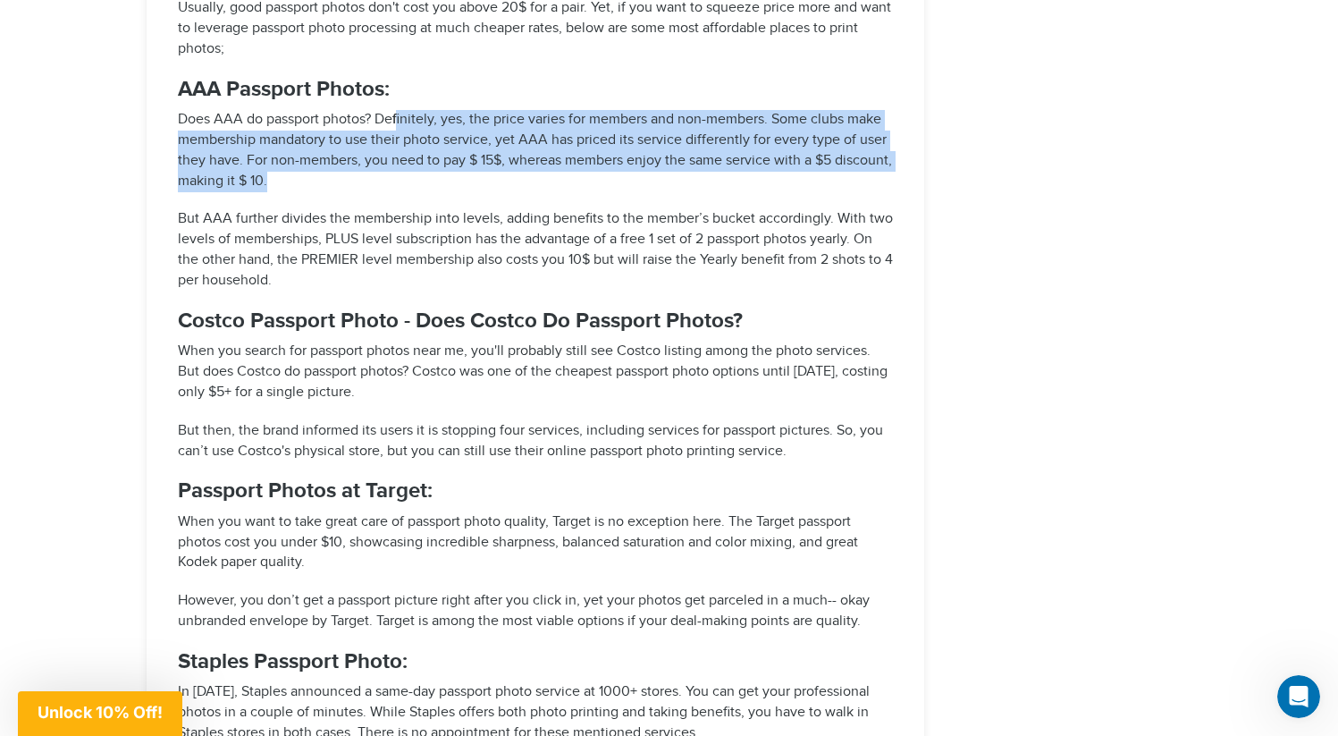
drag, startPoint x: 398, startPoint y: 179, endPoint x: 398, endPoint y: 116, distance: 62.6
click at [398, 116] on p "Does AAA do passport photos? Definitely, yes, the price varies for members and …" at bounding box center [535, 150] width 715 height 81
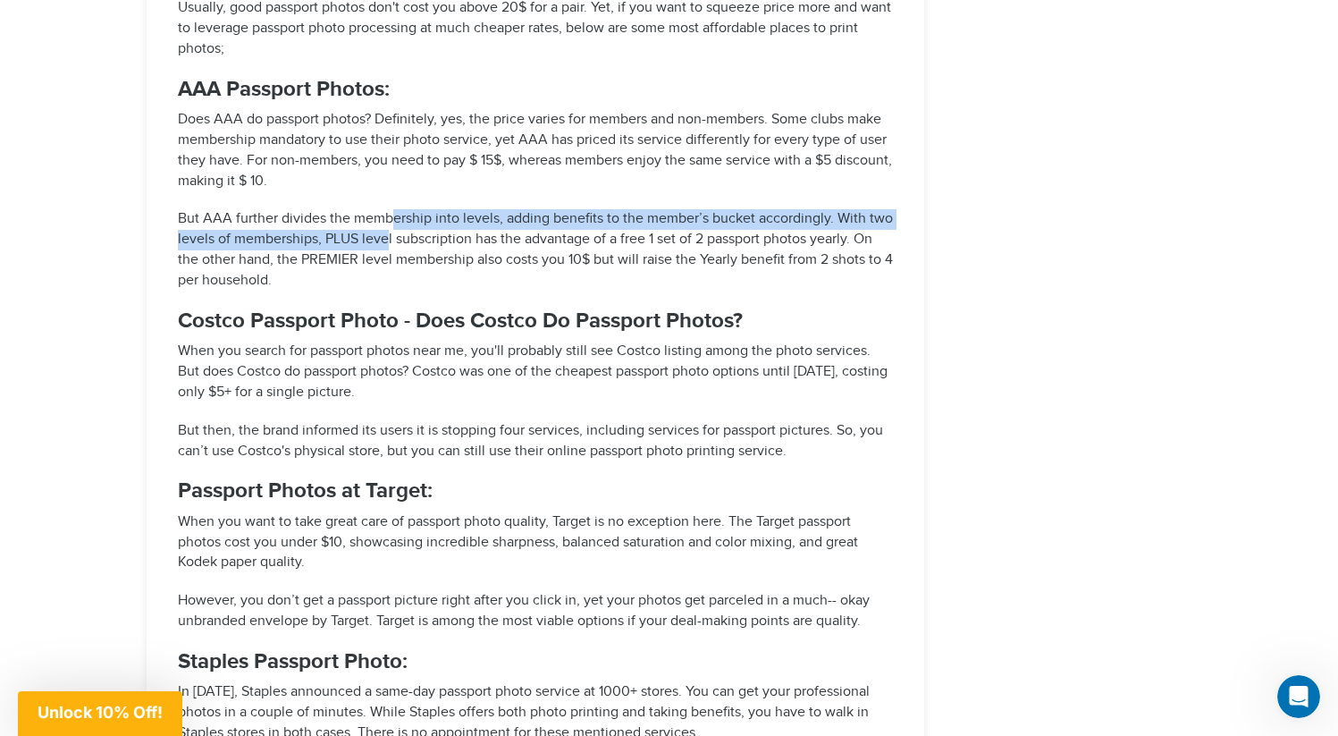
drag, startPoint x: 388, startPoint y: 213, endPoint x: 387, endPoint y: 231, distance: 18.8
click at [387, 231] on p "But AAA further divides the membership into levels, adding benefits to the memb…" at bounding box center [535, 249] width 715 height 81
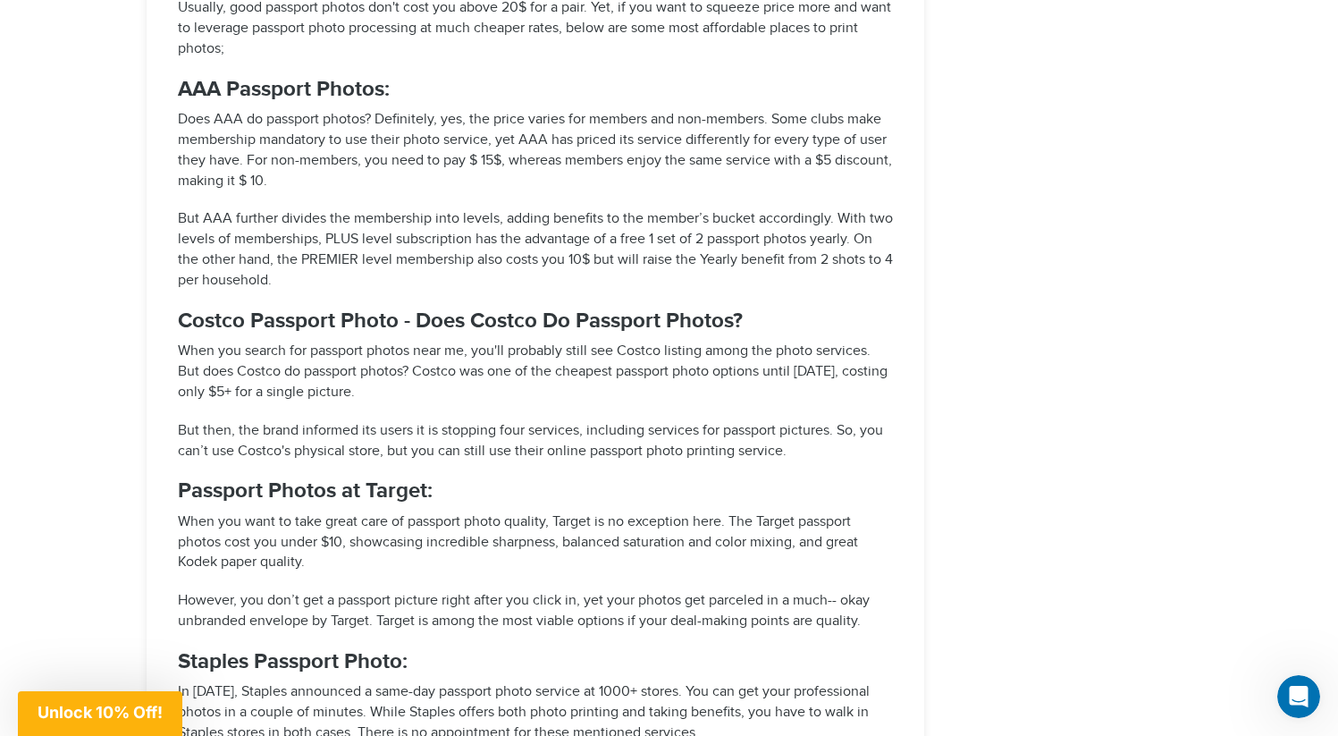
click at [396, 265] on p "But AAA further divides the membership into levels, adding benefits to the memb…" at bounding box center [535, 249] width 715 height 81
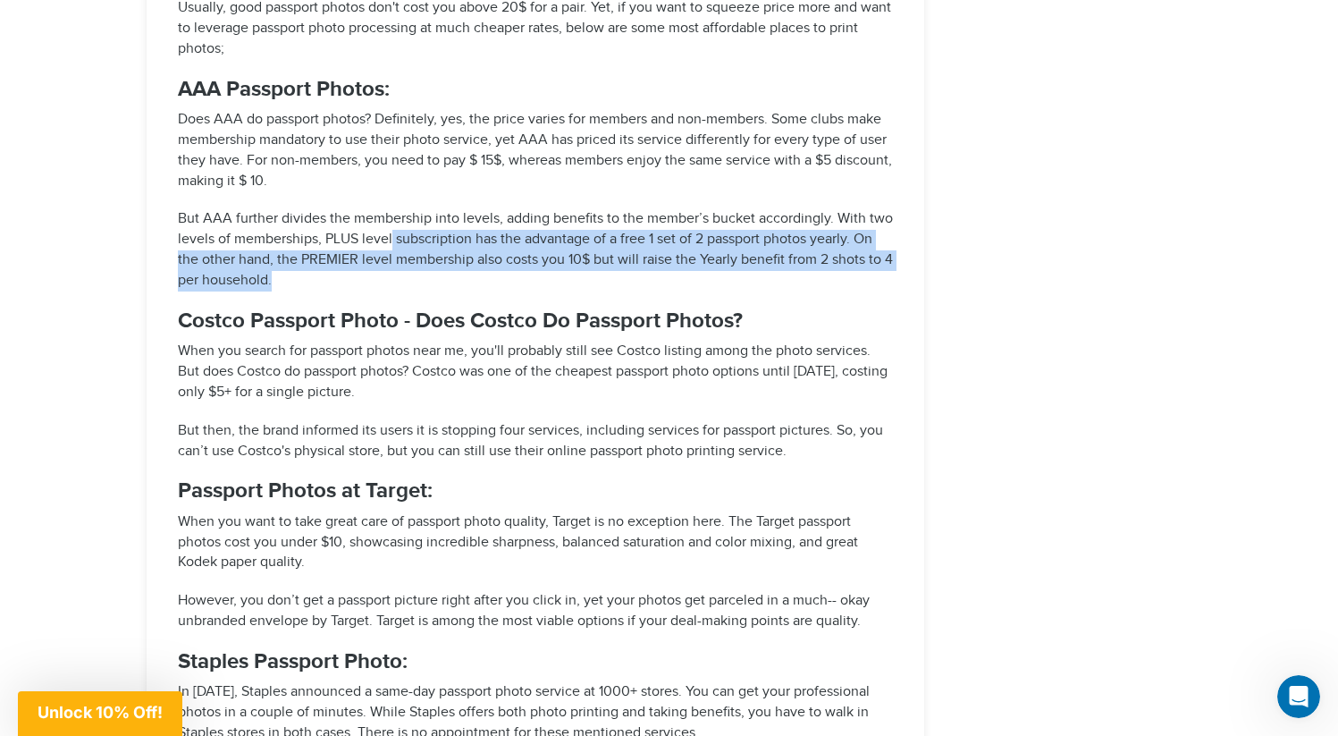
drag, startPoint x: 396, startPoint y: 274, endPoint x: 392, endPoint y: 227, distance: 46.6
click at [392, 228] on p "But AAA further divides the membership into levels, adding benefits to the memb…" at bounding box center [535, 249] width 715 height 81
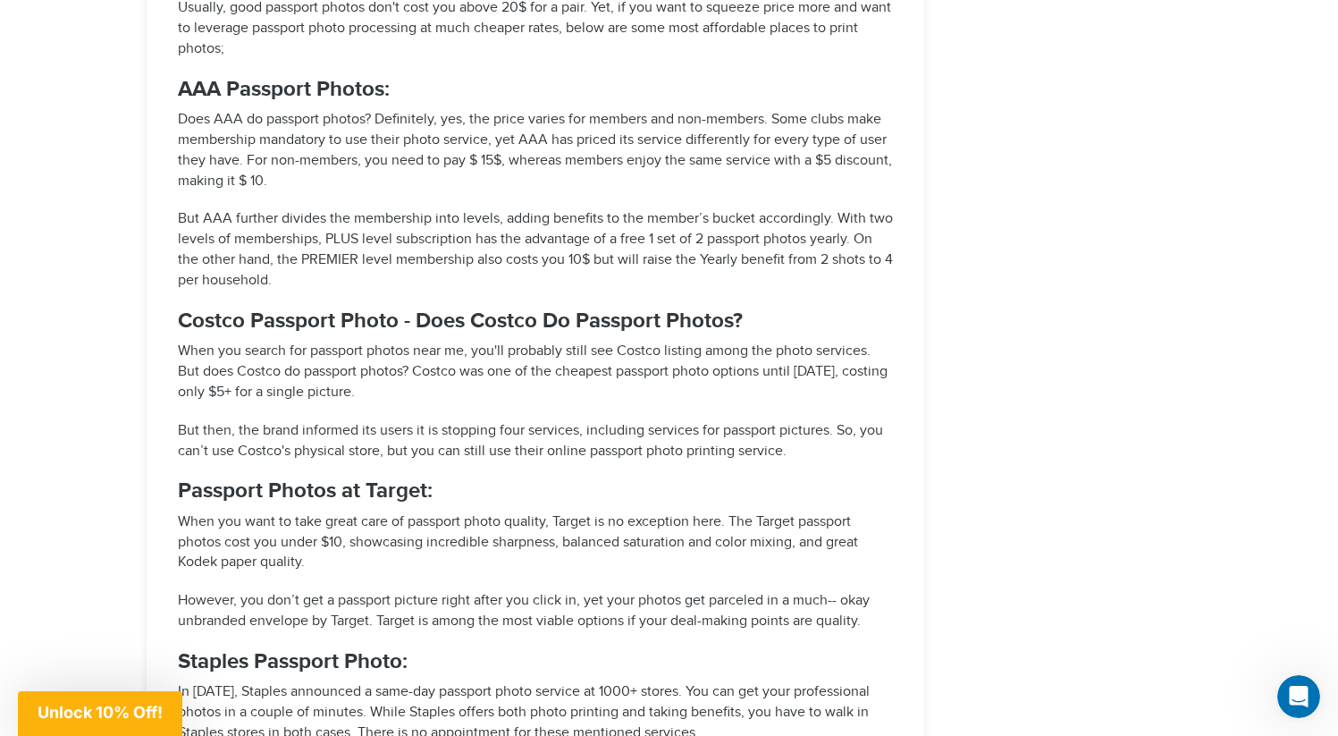
click at [397, 267] on p "But AAA further divides the membership into levels, adding benefits to the memb…" at bounding box center [535, 249] width 715 height 81
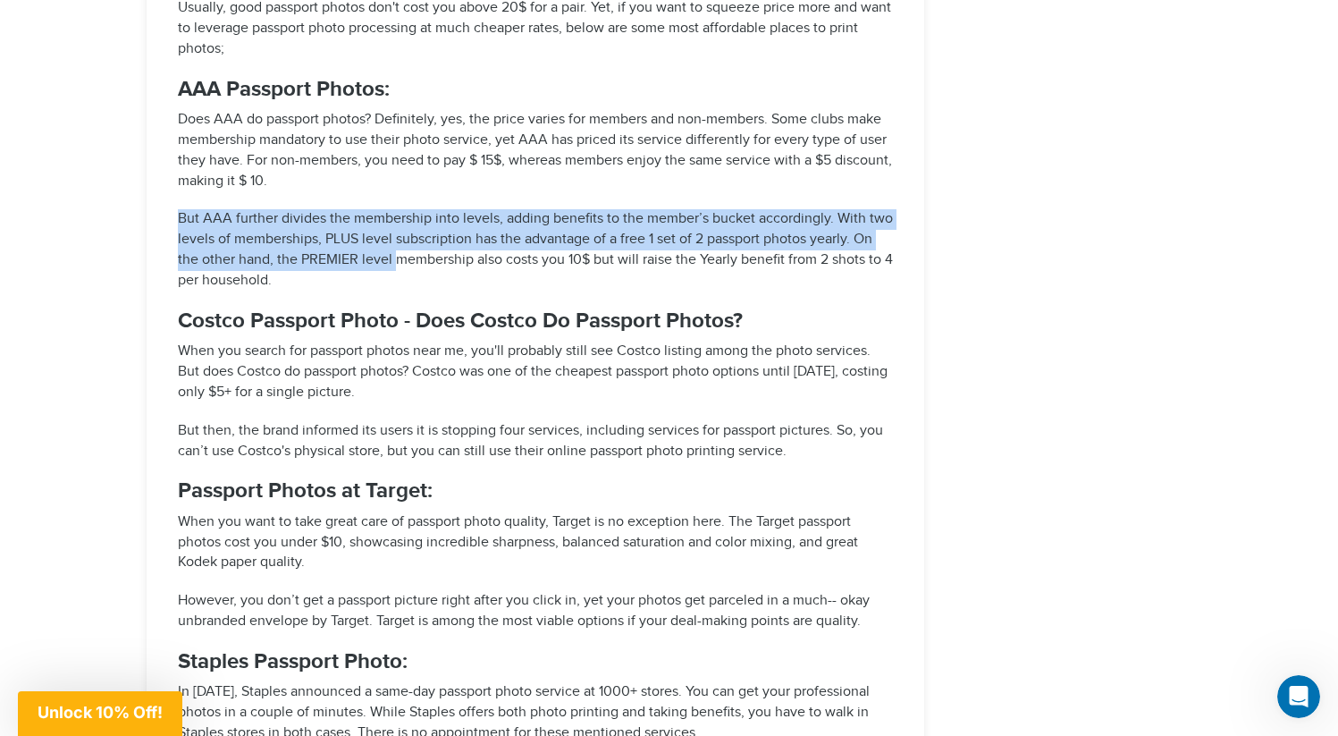
drag, startPoint x: 397, startPoint y: 271, endPoint x: 379, endPoint y: 201, distance: 72.0
